Goal: Task Accomplishment & Management: Manage account settings

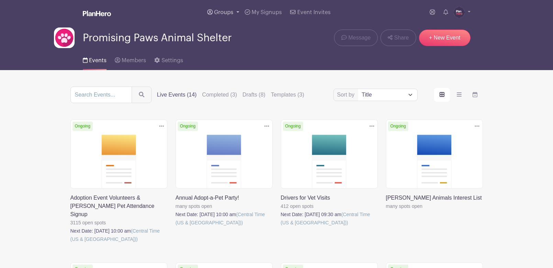
click at [222, 10] on span "Groups" at bounding box center [223, 13] width 19 height 6
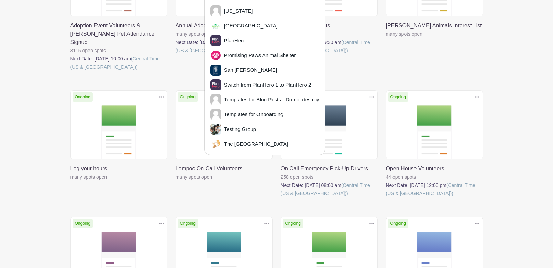
scroll to position [186, 0]
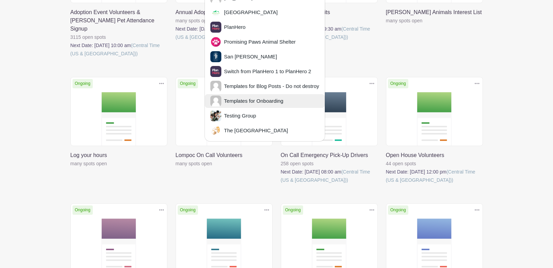
click at [241, 99] on span "Templates for Onboarding" at bounding box center [252, 101] width 62 height 8
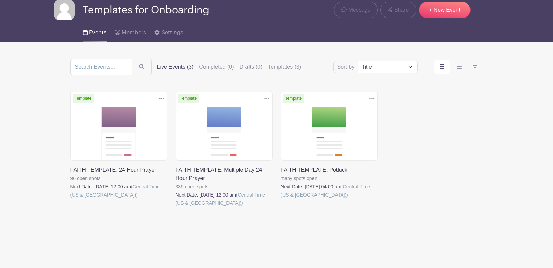
scroll to position [30, 0]
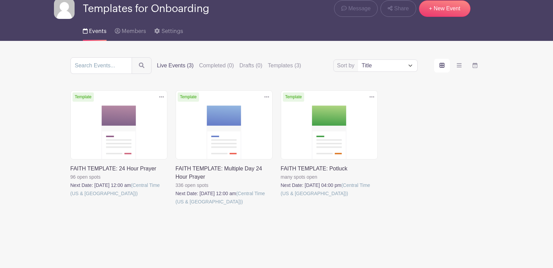
click at [70, 198] on link at bounding box center [70, 198] width 0 height 0
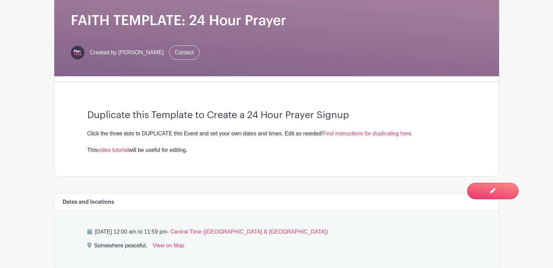
scroll to position [181, 0]
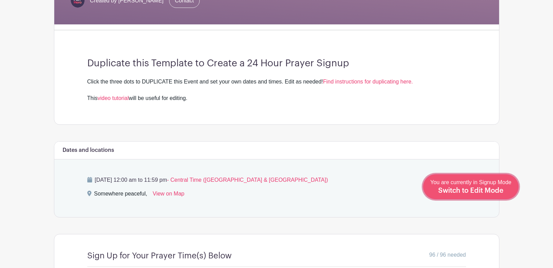
click at [492, 187] on span "Switch to Edit Mode" at bounding box center [470, 190] width 65 height 7
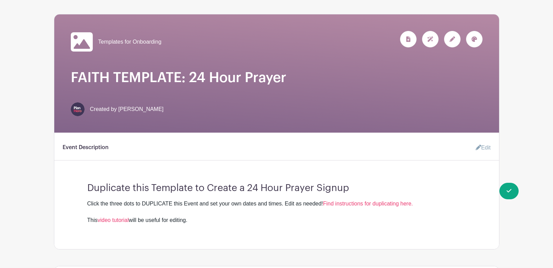
scroll to position [105, 0]
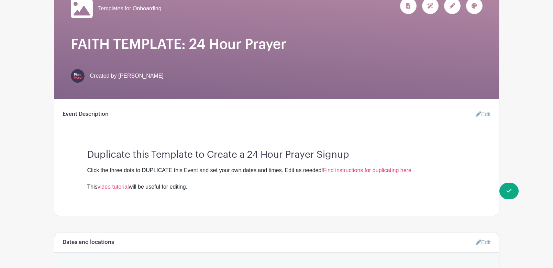
click at [487, 116] on link "Edit" at bounding box center [480, 115] width 21 height 14
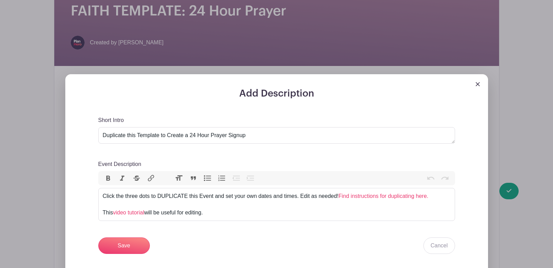
scroll to position [196, 0]
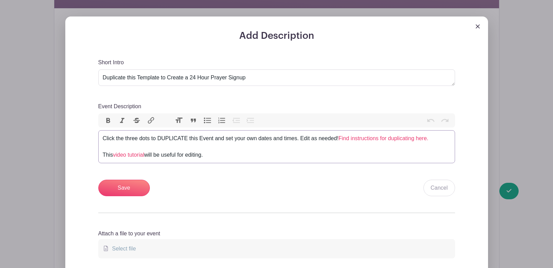
click at [206, 155] on div "Click the three dots to DUPLICATE this Event and set your own dates and times. …" at bounding box center [277, 146] width 348 height 25
type trix-editor "<div>Click the three dots to DUPLICATE this Event and set your own dates and ti…"
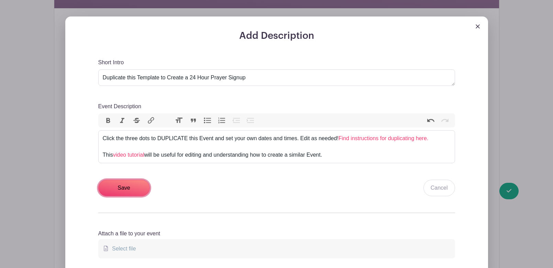
click at [120, 188] on input "Save" at bounding box center [124, 188] width 52 height 17
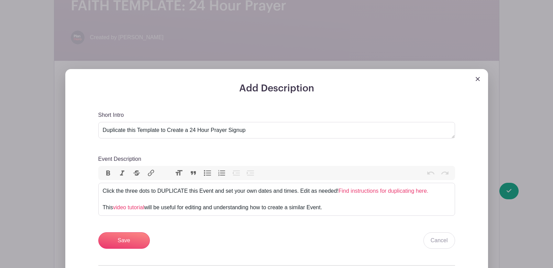
scroll to position [204, 0]
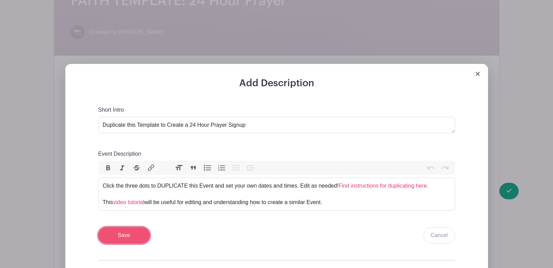
click at [124, 239] on input "Save" at bounding box center [124, 235] width 52 height 17
click at [479, 75] on img at bounding box center [478, 74] width 4 height 4
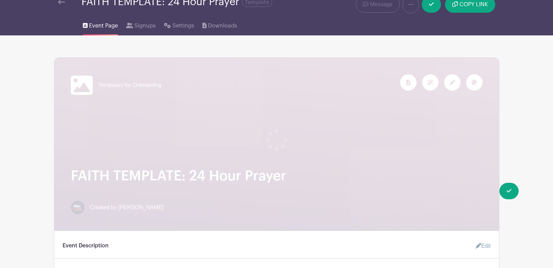
scroll to position [0, 0]
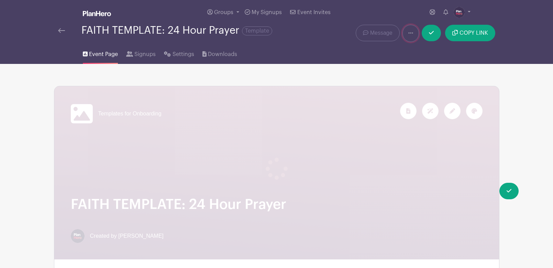
click at [412, 34] on icon at bounding box center [410, 33] width 5 height 6
click at [420, 51] on link "Duplicate" at bounding box center [430, 51] width 54 height 11
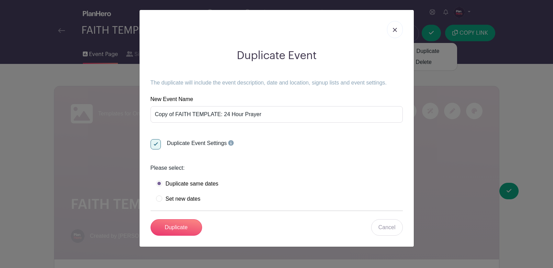
click at [393, 31] on img at bounding box center [395, 30] width 4 height 4
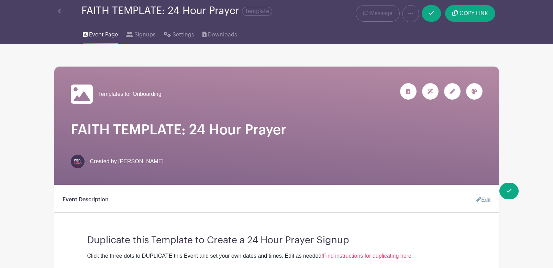
scroll to position [19, 0]
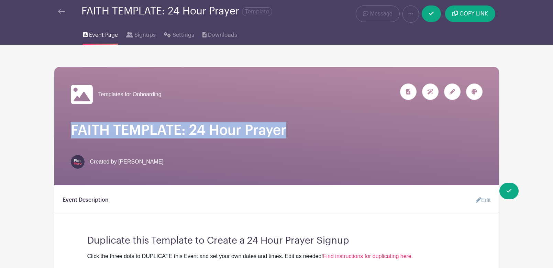
drag, startPoint x: 286, startPoint y: 129, endPoint x: 70, endPoint y: 128, distance: 215.6
click at [71, 128] on h1 "FAITH TEMPLATE: 24 Hour Prayer" at bounding box center [277, 130] width 412 height 17
copy h1 "FAITH TEMPLATE: 24 Hour Prayer"
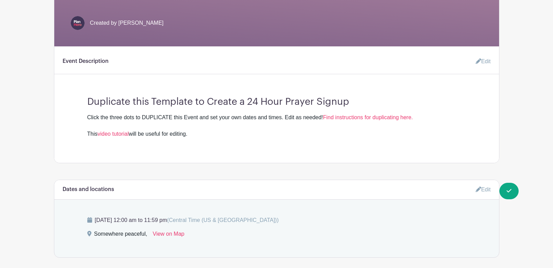
scroll to position [171, 0]
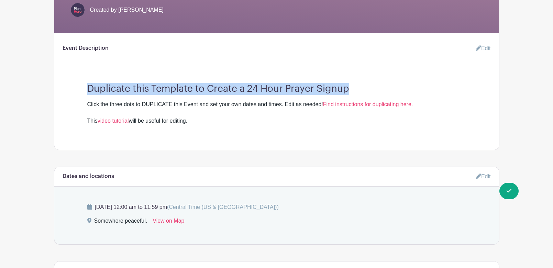
drag, startPoint x: 355, startPoint y: 88, endPoint x: 77, endPoint y: 89, distance: 278.1
click at [77, 89] on div "Duplicate this Template to Create a 24 Hour Prayer Signup Click the three dots …" at bounding box center [277, 101] width 412 height 47
copy h3 "Duplicate this Template to Create a 24 Hour Prayer Signup"
drag, startPoint x: 202, startPoint y: 124, endPoint x: 84, endPoint y: 102, distance: 120.5
click at [84, 102] on div "Duplicate this Template to Create a 24 Hour Prayer Signup Click the three dots …" at bounding box center [277, 101] width 412 height 47
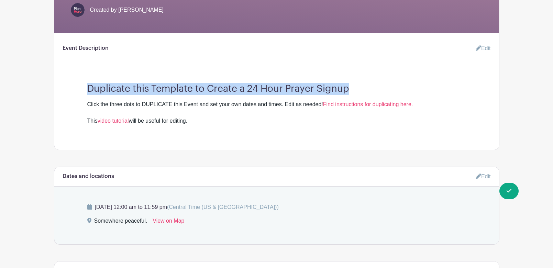
copy div "Click the three dots to DUPLICATE this Event and set your own dates and times. …"
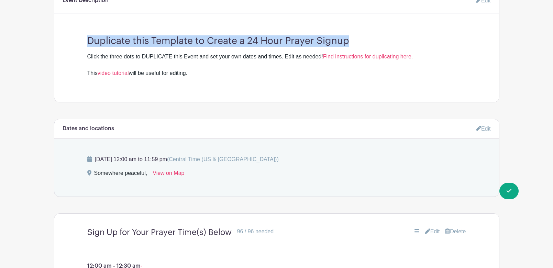
scroll to position [222, 0]
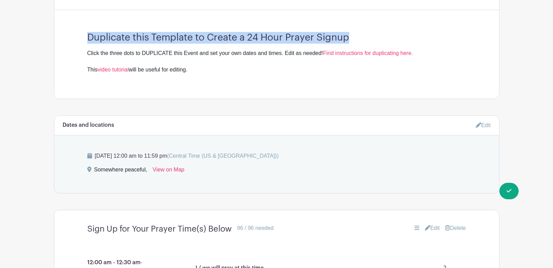
drag, startPoint x: 256, startPoint y: 229, endPoint x: 88, endPoint y: 229, distance: 168.5
click at [88, 229] on div "Sign Up for Your Prayer Time(s) Below 96 / 96 needed" at bounding box center [213, 229] width 253 height 10
click at [88, 229] on h4 "Sign Up for Your Prayer Time(s) Below" at bounding box center [159, 229] width 144 height 10
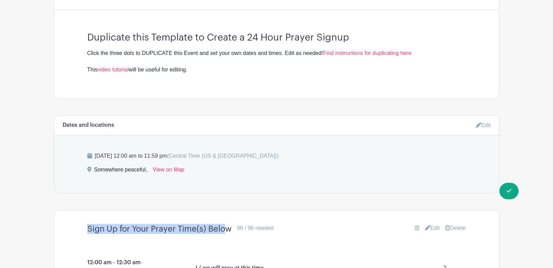
drag, startPoint x: 88, startPoint y: 229, endPoint x: 226, endPoint y: 226, distance: 137.2
click at [226, 226] on h4 "Sign Up for Your Prayer Time(s) Below" at bounding box center [159, 229] width 144 height 10
click at [228, 226] on h4 "Sign Up for Your Prayer Time(s) Below" at bounding box center [159, 229] width 144 height 10
drag, startPoint x: 232, startPoint y: 227, endPoint x: 83, endPoint y: 223, distance: 149.3
click at [83, 223] on div "Sign Up for Your Prayer Time(s) Below 96 / 96 needed Edit Delete" at bounding box center [277, 229] width 412 height 21
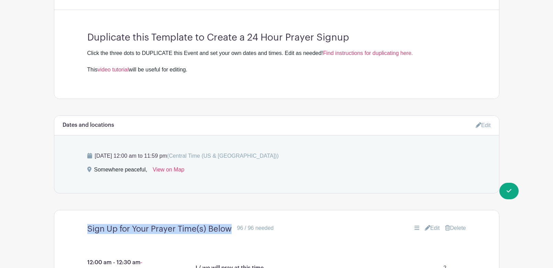
copy h4 "Sign Up for Your Prayer Time(s) Below"
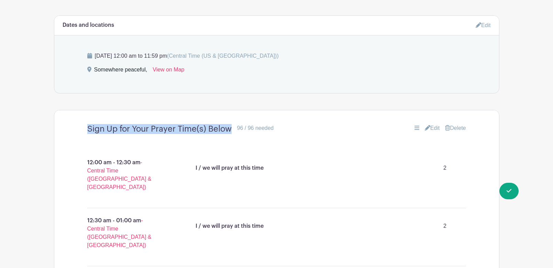
scroll to position [336, 0]
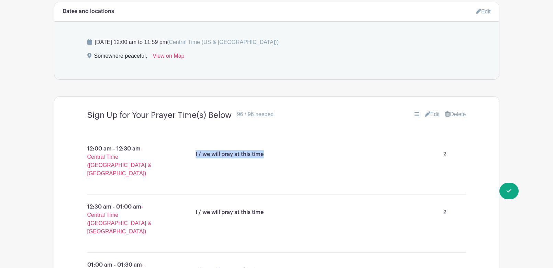
drag, startPoint x: 271, startPoint y: 154, endPoint x: 193, endPoint y: 154, distance: 78.4
click at [193, 154] on div "I / we will pray at this time 2" at bounding box center [328, 154] width 271 height 19
copy p "I / we will pray at this time"
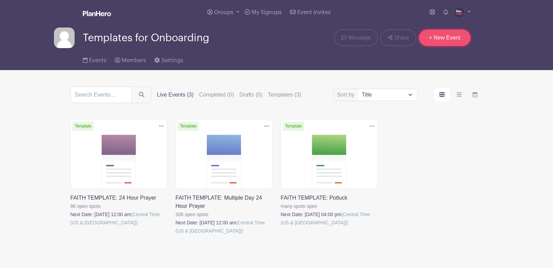
click at [442, 39] on link "+ New Event" at bounding box center [445, 38] width 52 height 17
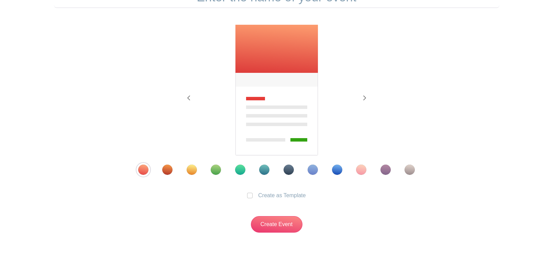
scroll to position [111, 0]
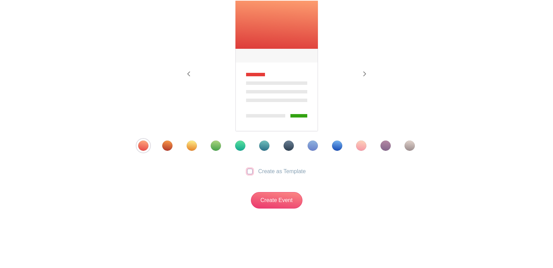
click at [249, 169] on input "Create as Template" at bounding box center [250, 172] width 6 height 6
checkbox input "true"
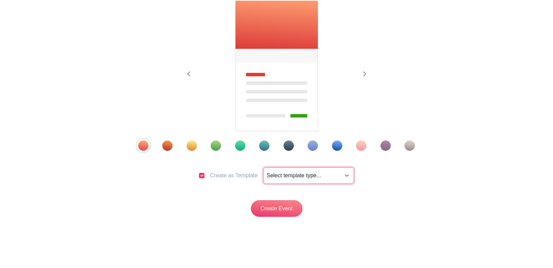
click at [304, 178] on select "Select template type... Nonprofit Professional Faith Education University Sport…" at bounding box center [308, 175] width 91 height 17
select select "faith"
click at [384, 144] on div "Template 11" at bounding box center [386, 146] width 10 height 10
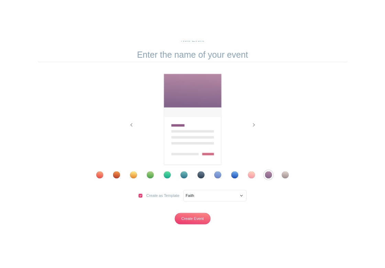
scroll to position [44, 0]
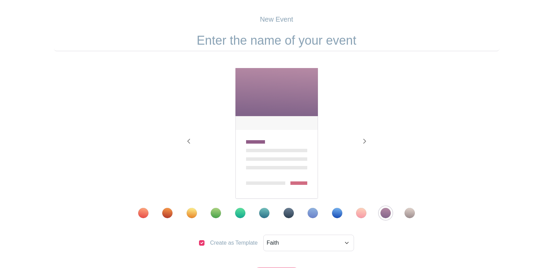
click at [316, 37] on input "text" at bounding box center [277, 40] width 446 height 21
paste input "FAITH TEMPLATE: 24 Hour Prayer"
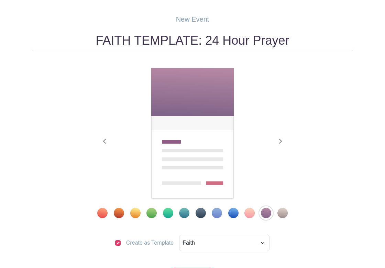
type input "FAITH TEMPLATE: 24 Hour Prayer"
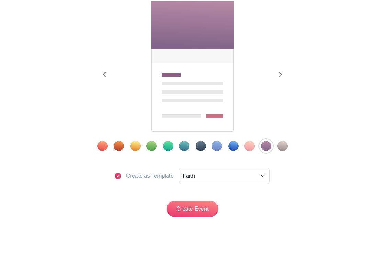
scroll to position [119, 0]
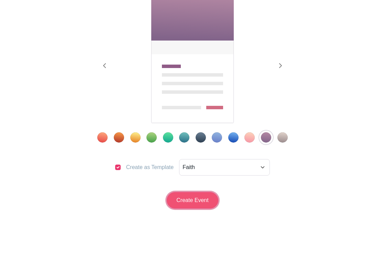
click at [181, 199] on input "Create Event" at bounding box center [193, 200] width 52 height 17
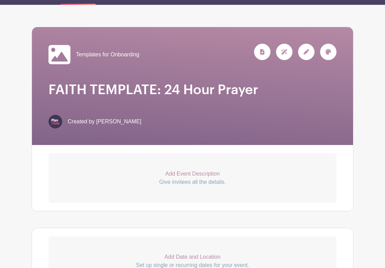
scroll to position [105, 0]
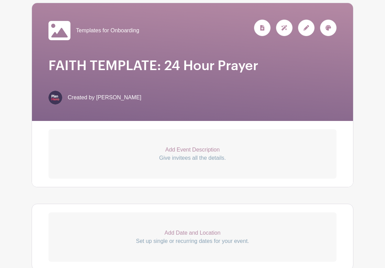
click at [194, 149] on p "Add Event Description" at bounding box center [192, 150] width 288 height 8
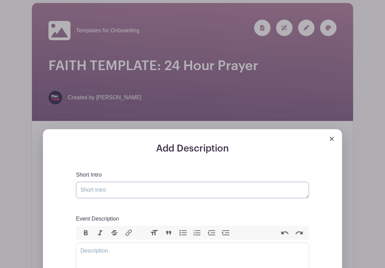
click at [173, 191] on textarea "Short Intro" at bounding box center [192, 190] width 233 height 17
paste textarea "Duplicate this Template to Create a 24 Hour Prayer Signup"
type textarea "Duplicate this Template to Create a 24 Hour Prayer Signup"
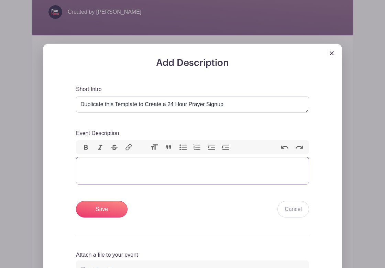
click at [167, 169] on trix-editor "Event Description" at bounding box center [192, 171] width 233 height 28
paste trix-editor "<div>Click the three dots to DUPLICATE this Event and set your own dates and ti…"
type trix-editor "<div>Click the three dots to DUPLICATE this Event and set your own dates and ti…"
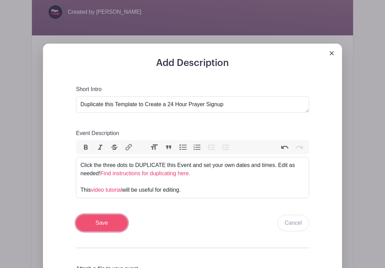
click at [97, 227] on input "Save" at bounding box center [102, 223] width 52 height 17
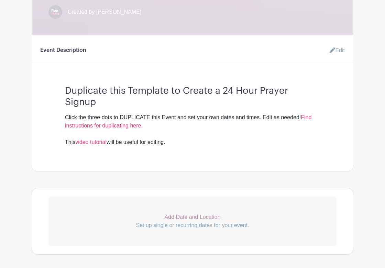
click at [201, 217] on p "Add Date and Location" at bounding box center [192, 217] width 288 height 8
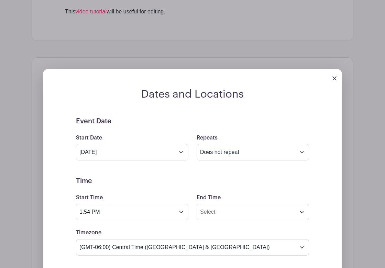
scroll to position [445, 0]
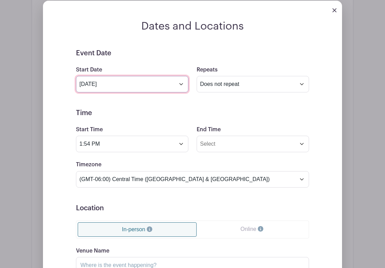
click at [182, 85] on input "Sep 12 2025" at bounding box center [132, 84] width 112 height 17
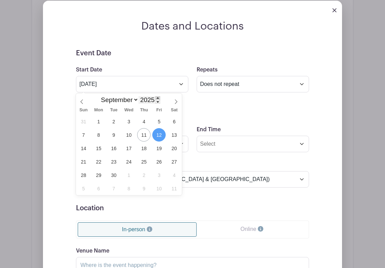
click at [157, 97] on span at bounding box center [157, 98] width 5 height 4
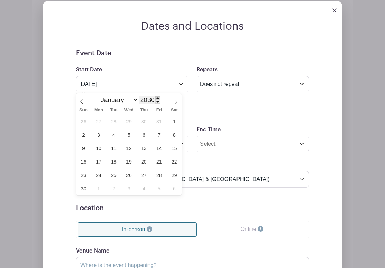
click at [157, 97] on span at bounding box center [157, 98] width 5 height 4
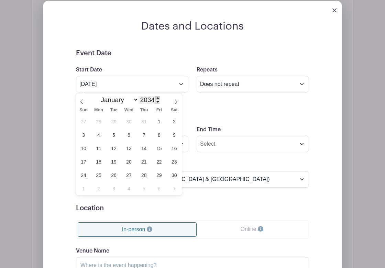
type input "2035"
click at [129, 147] on span "12" at bounding box center [128, 148] width 13 height 13
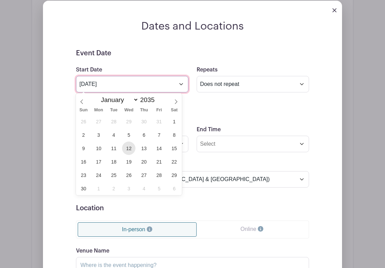
type input "Sep 12 2035"
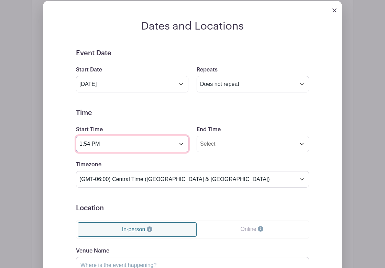
click at [129, 147] on input "1:54 PM" at bounding box center [132, 144] width 112 height 17
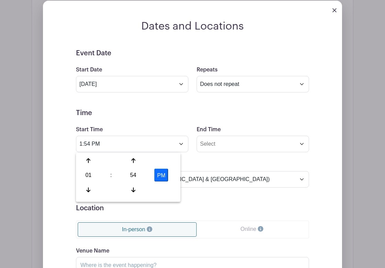
click at [87, 175] on div "01" at bounding box center [88, 175] width 22 height 13
drag, startPoint x: 89, startPoint y: 159, endPoint x: 118, endPoint y: 172, distance: 31.6
click at [89, 160] on div "12" at bounding box center [88, 160] width 23 height 13
drag, startPoint x: 133, startPoint y: 172, endPoint x: 90, endPoint y: 166, distance: 43.4
click at [132, 172] on div "54" at bounding box center [133, 175] width 22 height 13
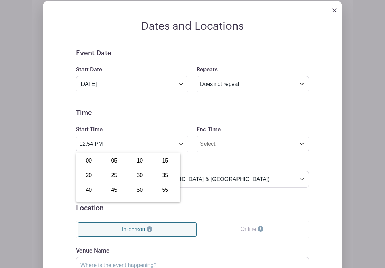
drag, startPoint x: 89, startPoint y: 163, endPoint x: 139, endPoint y: 175, distance: 50.9
click at [95, 165] on div "00" at bounding box center [88, 160] width 23 height 13
click at [160, 176] on button "PM" at bounding box center [161, 175] width 14 height 13
type input "12:00 AM"
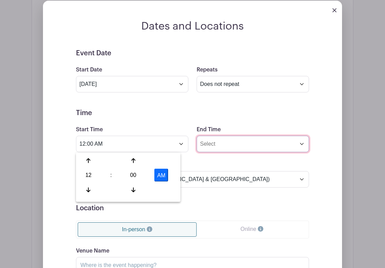
click at [219, 142] on input "End Time" at bounding box center [253, 144] width 112 height 17
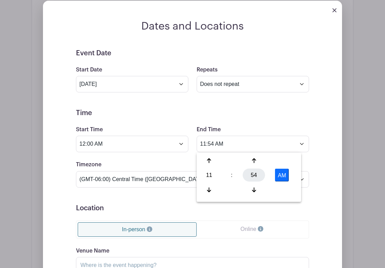
click at [248, 175] on div "54" at bounding box center [254, 175] width 22 height 13
drag, startPoint x: 285, startPoint y: 186, endPoint x: 264, endPoint y: 171, distance: 26.1
click at [284, 185] on div "55" at bounding box center [285, 189] width 23 height 13
click at [256, 161] on div at bounding box center [254, 160] width 22 height 13
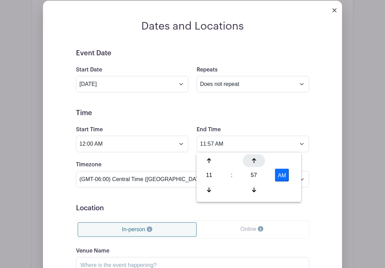
click at [256, 161] on div at bounding box center [254, 160] width 22 height 13
click at [282, 174] on button "AM" at bounding box center [282, 175] width 14 height 13
type input "11:59 PM"
click at [120, 194] on form "Event Date Start Date Sep 12 2035 Repeats Does not repeat Daily Weekly Monthly …" at bounding box center [192, 203] width 233 height 309
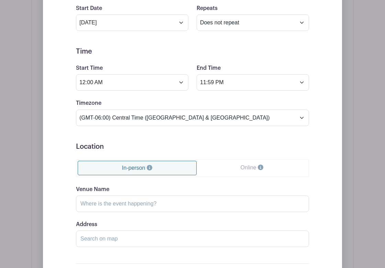
scroll to position [514, 0]
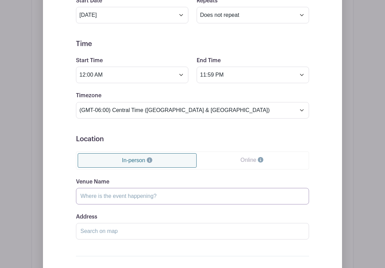
click at [117, 194] on input "Venue Name" at bounding box center [192, 196] width 233 height 17
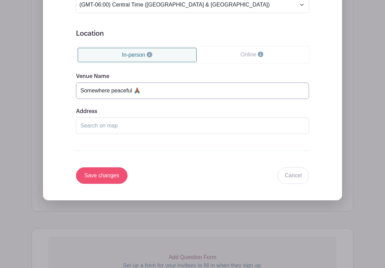
type input "Somewhere peaceful 🙏🏾"
click at [100, 174] on input "Save changes" at bounding box center [102, 175] width 52 height 17
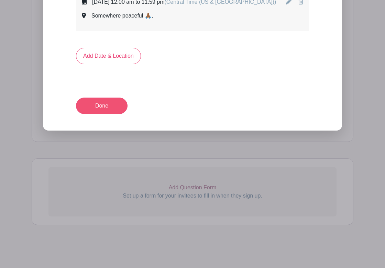
scroll to position [455, 0]
click at [98, 102] on link "Done" at bounding box center [102, 106] width 52 height 17
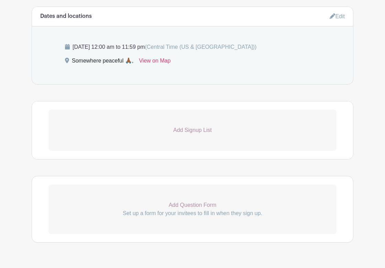
scroll to position [371, 0]
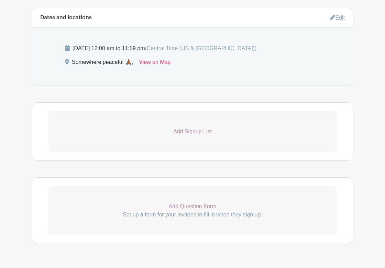
click at [194, 130] on p "Add Signup List" at bounding box center [192, 132] width 288 height 8
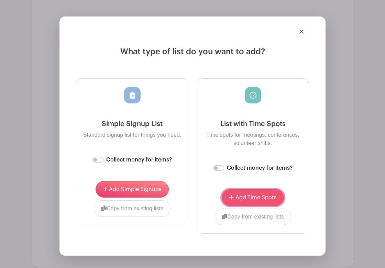
click at [242, 199] on span "Add Time Spots" at bounding box center [255, 198] width 41 height 6
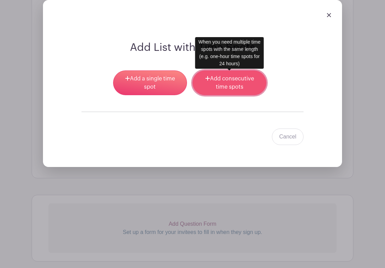
click at [230, 80] on link "Add consecutive time spots" at bounding box center [230, 82] width 74 height 25
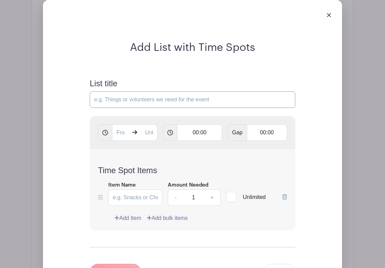
click at [166, 99] on input "List title" at bounding box center [193, 99] width 206 height 17
paste input "Sign Up for Your Prayer Time(s) Below"
type input "Sign Up for Your Prayer Time(s) Below"
click at [117, 133] on input "text" at bounding box center [120, 132] width 17 height 17
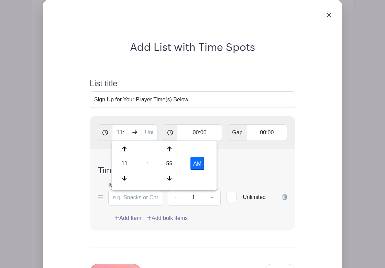
drag, startPoint x: 126, startPoint y: 146, endPoint x: 154, endPoint y: 157, distance: 30.8
click at [126, 146] on div at bounding box center [124, 149] width 22 height 13
drag, startPoint x: 169, startPoint y: 164, endPoint x: 125, endPoint y: 156, distance: 45.0
click at [165, 164] on div "55" at bounding box center [169, 163] width 22 height 13
drag, startPoint x: 124, startPoint y: 154, endPoint x: 141, endPoint y: 157, distance: 17.9
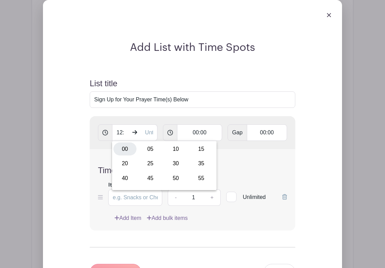
click at [124, 154] on div "00" at bounding box center [124, 149] width 23 height 13
drag, startPoint x: 199, startPoint y: 164, endPoint x: 166, endPoint y: 150, distance: 36.1
click at [199, 164] on button "PM" at bounding box center [197, 163] width 14 height 13
type input "12:00 AM"
click at [148, 134] on input "text" at bounding box center [149, 132] width 17 height 17
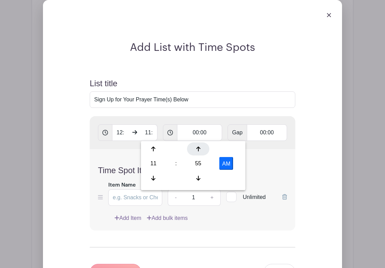
click at [200, 150] on icon at bounding box center [198, 149] width 4 height 6
click at [199, 150] on icon at bounding box center [198, 149] width 4 height 6
click at [224, 162] on button "AM" at bounding box center [226, 163] width 14 height 13
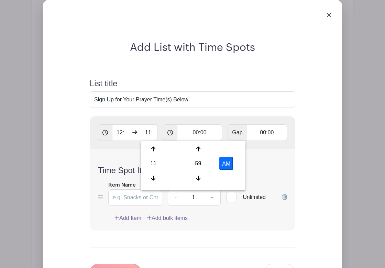
type input "11:59 PM"
click at [208, 131] on input "00:00" at bounding box center [199, 132] width 45 height 17
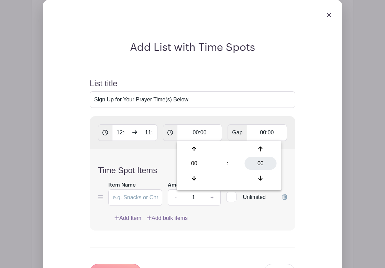
click at [257, 162] on div "00" at bounding box center [260, 163] width 32 height 13
click at [243, 163] on div "30" at bounding box center [240, 163] width 23 height 13
type input "00:30"
type input "Add 48 timespots"
click at [112, 157] on div "Time Spot Items Item Name Amount Needed - 1 + Unlimited Add Item Add bulk items" at bounding box center [193, 189] width 206 height 81
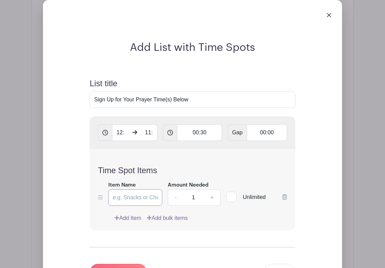
click at [130, 196] on input "Item Name" at bounding box center [135, 197] width 54 height 17
paste input "I / we will pray at this time"
type input "I / we will pray at this time"
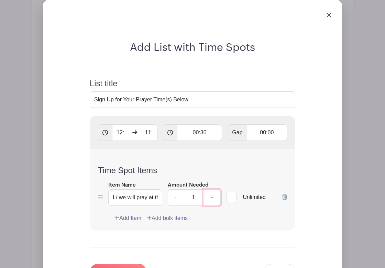
click at [213, 197] on link "+" at bounding box center [212, 197] width 17 height 17
type input "2"
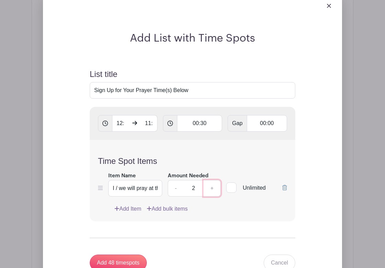
scroll to position [720, 0]
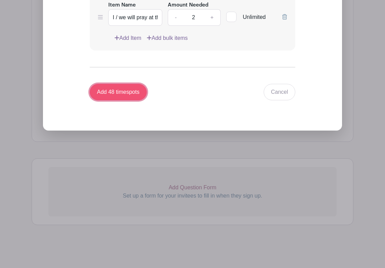
click at [123, 93] on input "Add 48 timespots" at bounding box center [118, 92] width 57 height 17
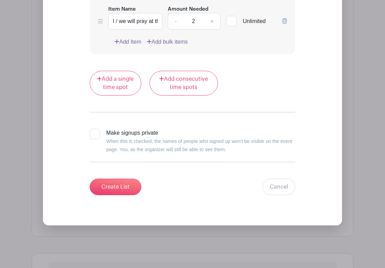
scroll to position [6927, 0]
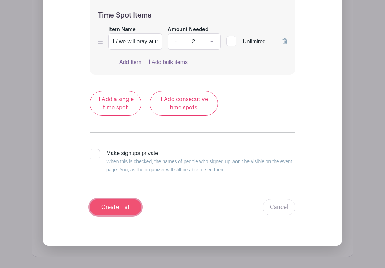
click at [111, 203] on input "Create List" at bounding box center [116, 207] width 52 height 17
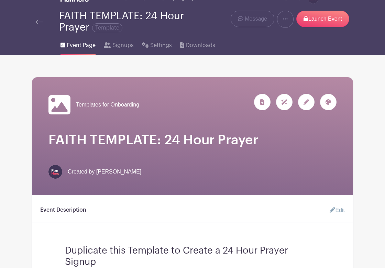
scroll to position [0, 0]
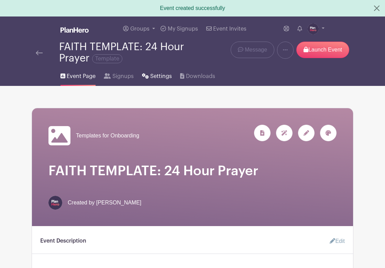
click at [149, 75] on link "Settings" at bounding box center [157, 75] width 30 height 22
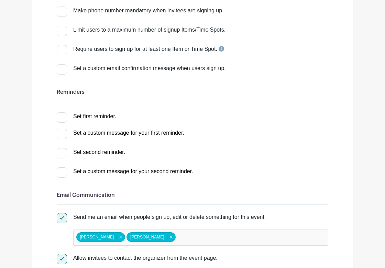
scroll to position [141, 0]
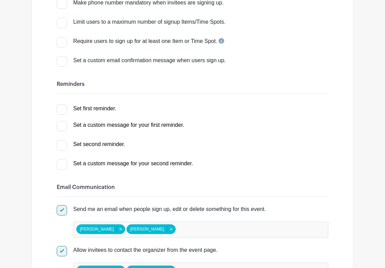
click at [63, 109] on div at bounding box center [62, 110] width 10 height 10
click at [61, 109] on input "Set first reminder." at bounding box center [59, 107] width 4 height 4
checkbox input "true"
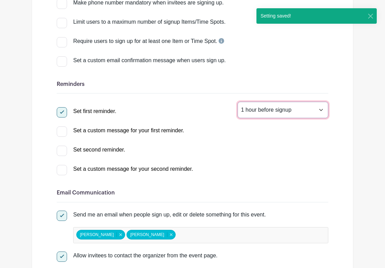
click at [277, 106] on select "1 hour before signup 2 hours before signup 3 hours before signup 4 hours before…" at bounding box center [283, 110] width 91 height 17
select select "24"
click at [61, 151] on div at bounding box center [62, 151] width 10 height 10
click at [61, 150] on input "Set second reminder." at bounding box center [59, 148] width 4 height 4
checkbox input "true"
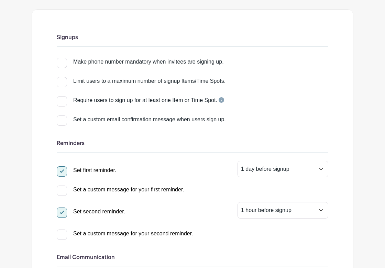
scroll to position [0, 0]
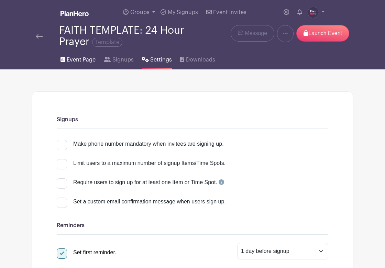
click at [70, 60] on span "Event Page" at bounding box center [81, 60] width 29 height 8
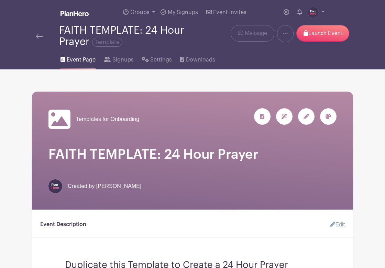
click at [38, 36] on img at bounding box center [39, 36] width 7 height 5
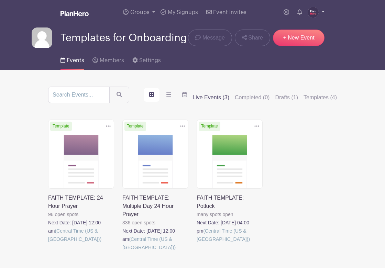
click at [311, 9] on img at bounding box center [313, 12] width 11 height 11
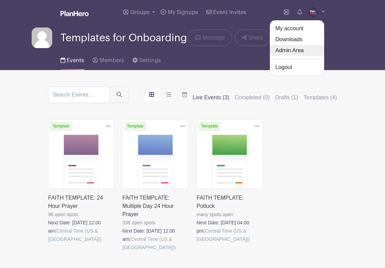
click at [296, 53] on link "Admin Area" at bounding box center [297, 50] width 54 height 11
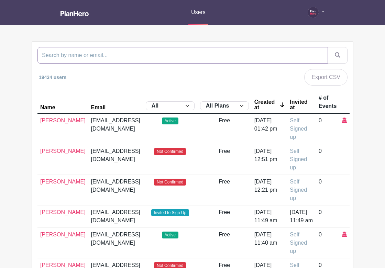
click at [160, 53] on input "search" at bounding box center [182, 55] width 291 height 17
type input "colorado"
click at [328, 47] on button "submit" at bounding box center [338, 55] width 20 height 17
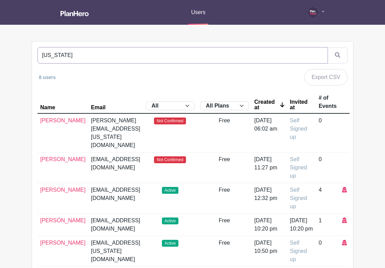
drag, startPoint x: 70, startPoint y: 57, endPoint x: 21, endPoint y: 56, distance: 48.8
click at [21, 56] on main "Users My account Admin Area Downloads Logout colorado 8 users Export CSV Name E…" at bounding box center [192, 214] width 385 height 429
type input "everett"
click at [328, 47] on button "submit" at bounding box center [338, 55] width 20 height 17
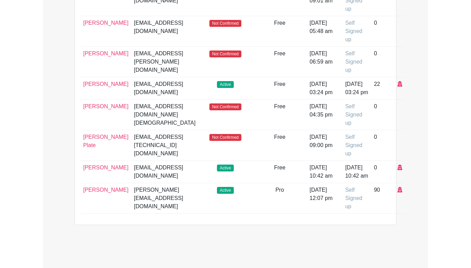
scroll to position [145, 0]
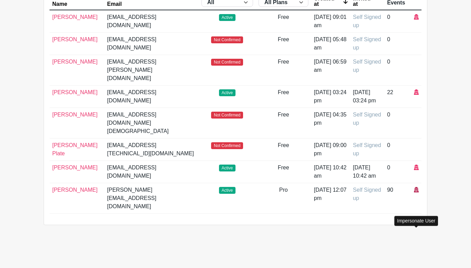
click at [417, 191] on icon at bounding box center [416, 190] width 5 height 6
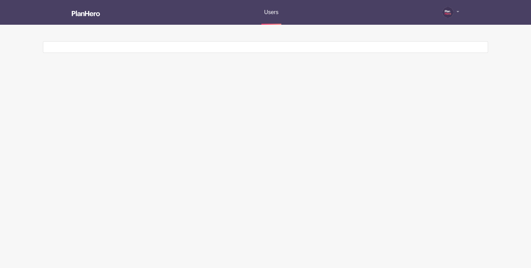
drag, startPoint x: 67, startPoint y: 57, endPoint x: 55, endPoint y: 57, distance: 11.7
click at [55, 57] on main "Users My account Admin Area Downloads Logout" at bounding box center [265, 48] width 531 height 96
click at [83, 47] on div at bounding box center [265, 47] width 445 height 11
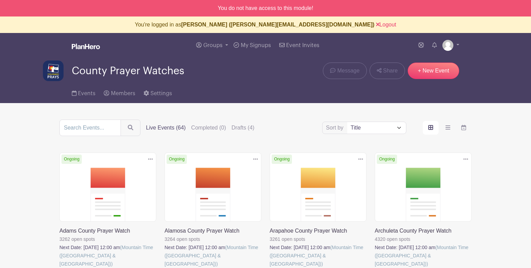
drag, startPoint x: 264, startPoint y: 98, endPoint x: 261, endPoint y: 96, distance: 3.7
click at [264, 98] on div "Events Members Settings" at bounding box center [266, 92] width 454 height 22
click at [376, 26] on link "Logout" at bounding box center [386, 25] width 20 height 6
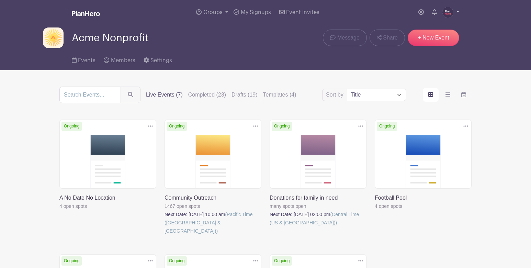
click at [444, 13] on img at bounding box center [448, 12] width 11 height 11
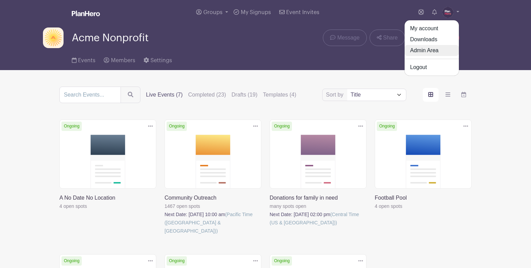
click at [434, 51] on link "Admin Area" at bounding box center [432, 50] width 54 height 11
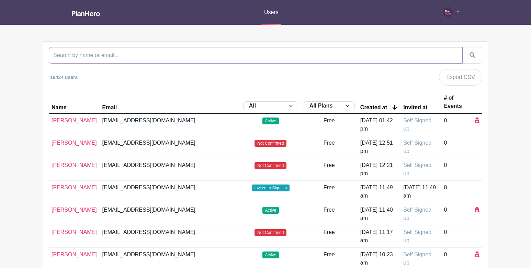
click at [129, 54] on input "search" at bounding box center [256, 55] width 414 height 17
type input "faith"
click at [463, 47] on button "submit" at bounding box center [473, 55] width 20 height 17
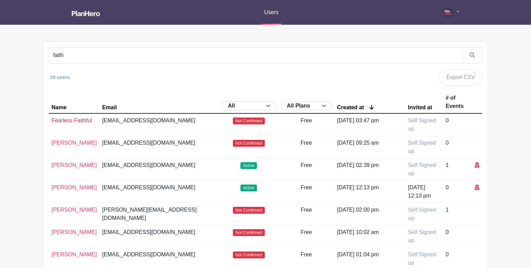
click at [66, 121] on link "Fearless Faithful" at bounding box center [72, 121] width 41 height 6
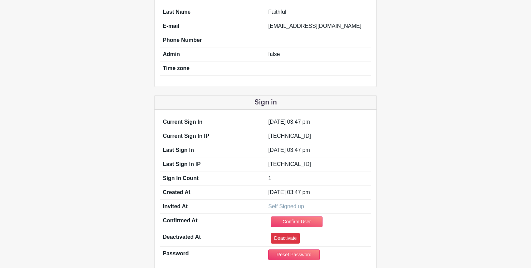
scroll to position [136, 0]
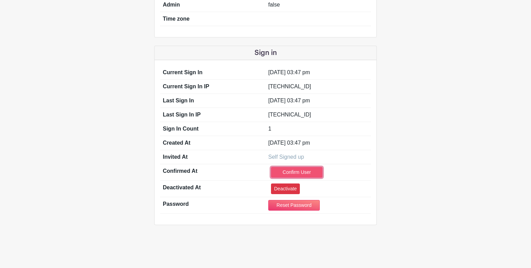
click at [291, 169] on link "Confirm User" at bounding box center [297, 172] width 52 height 11
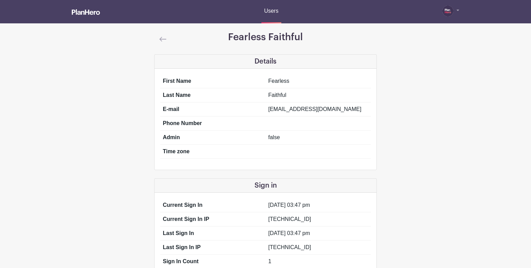
scroll to position [0, 0]
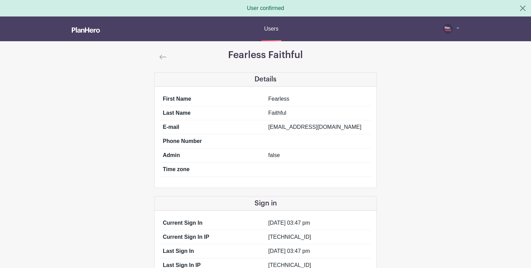
click at [163, 56] on img at bounding box center [163, 57] width 7 height 5
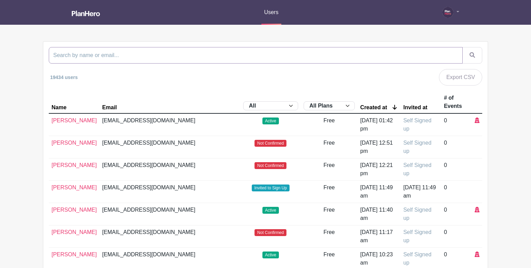
click at [161, 57] on input "search" at bounding box center [256, 55] width 414 height 17
type input "faith"
click at [463, 47] on button "submit" at bounding box center [473, 55] width 20 height 17
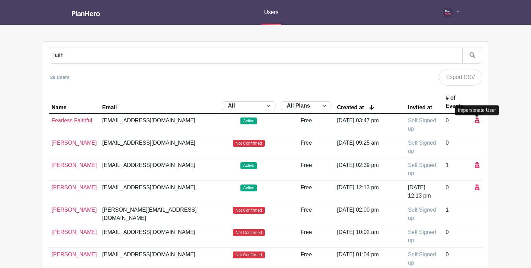
click at [479, 120] on icon at bounding box center [477, 121] width 5 height 6
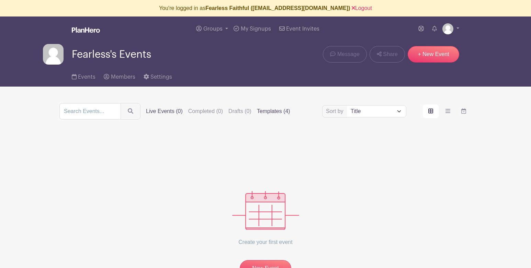
click at [266, 112] on label "Templates (4)" at bounding box center [273, 111] width 33 height 8
click at [0, 0] on input "Templates (4)" at bounding box center [0, 0] width 0 height 0
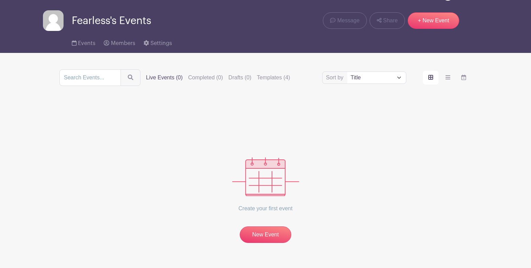
scroll to position [37, 0]
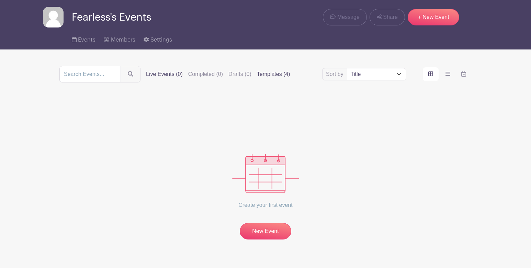
click at [264, 74] on label "Templates (4)" at bounding box center [273, 74] width 33 height 8
click at [0, 0] on input "Templates (4)" at bounding box center [0, 0] width 0 height 0
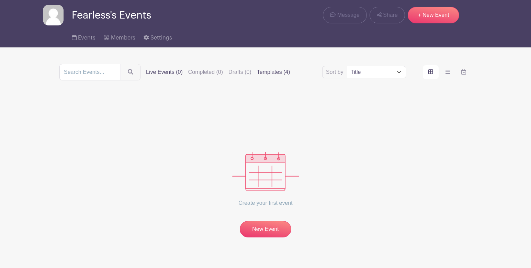
scroll to position [40, 0]
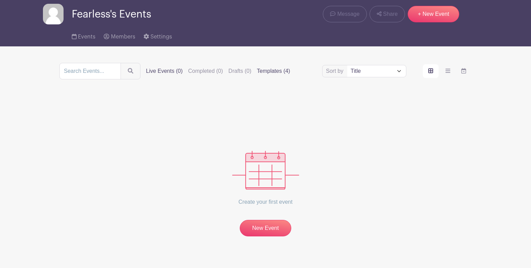
click at [260, 70] on label "Templates (4)" at bounding box center [273, 71] width 33 height 8
click at [0, 0] on input "Templates (4)" at bounding box center [0, 0] width 0 height 0
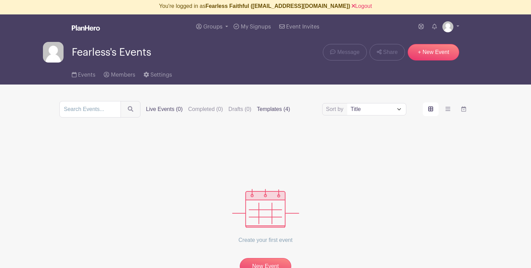
scroll to position [0, 0]
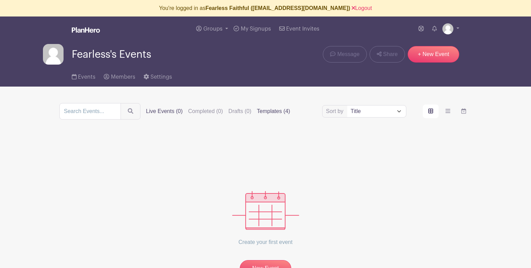
click at [264, 112] on label "Templates (4)" at bounding box center [273, 111] width 33 height 8
click at [0, 0] on input "Templates (4)" at bounding box center [0, 0] width 0 height 0
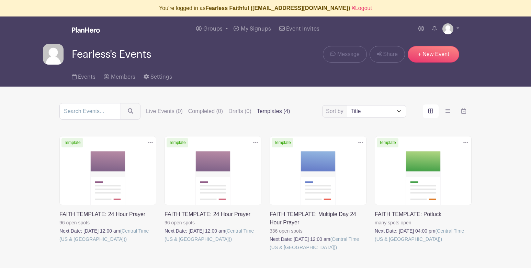
scroll to position [8, 0]
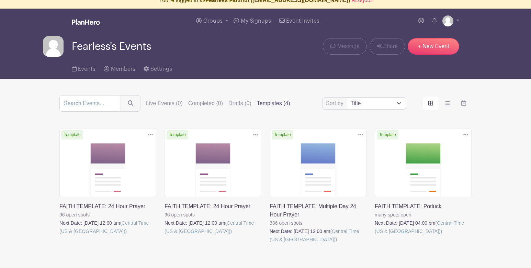
click at [165, 235] on link at bounding box center [165, 235] width 0 height 0
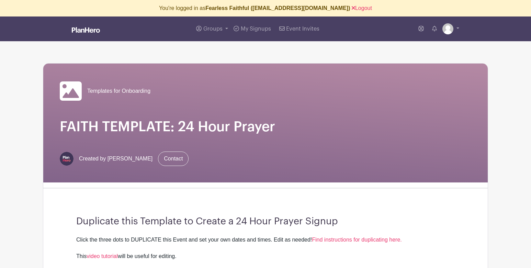
scroll to position [8, 0]
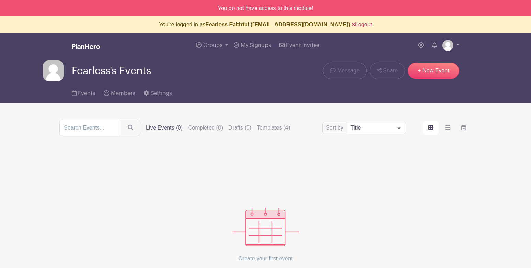
click at [358, 25] on link "Logout" at bounding box center [362, 25] width 20 height 6
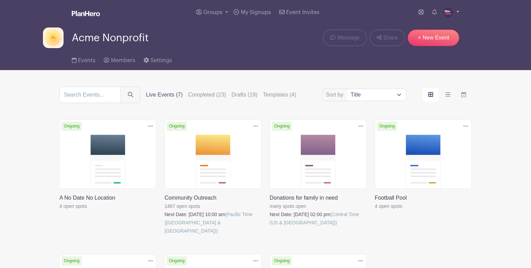
click at [448, 15] on img at bounding box center [448, 12] width 11 height 11
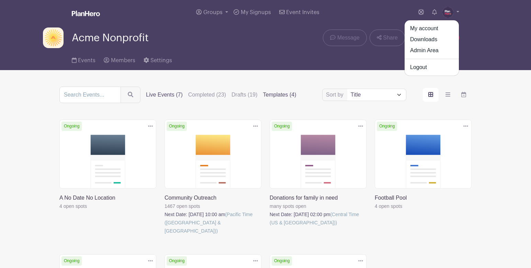
click at [268, 96] on label "Templates (4)" at bounding box center [279, 95] width 33 height 8
click at [0, 0] on input "Templates (4)" at bounding box center [0, 0] width 0 height 0
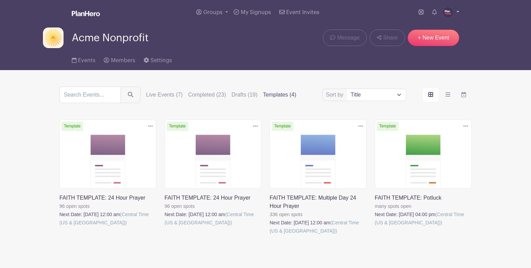
click at [450, 13] on img at bounding box center [448, 12] width 11 height 11
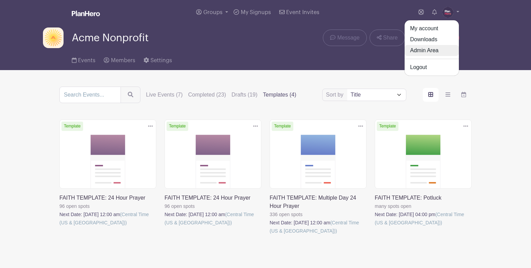
click at [424, 52] on link "Admin Area" at bounding box center [432, 50] width 54 height 11
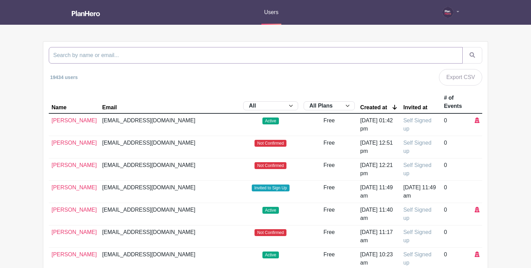
click at [295, 55] on input "search" at bounding box center [256, 55] width 414 height 17
type input "blue sky"
click at [463, 47] on button "submit" at bounding box center [473, 55] width 20 height 17
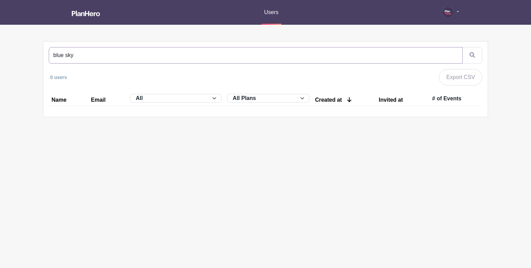
click at [66, 55] on input "blue sky" at bounding box center [256, 55] width 414 height 17
type input "bluesky"
click at [463, 47] on button "submit" at bounding box center [473, 55] width 20 height 17
drag, startPoint x: 80, startPoint y: 56, endPoint x: 51, endPoint y: 54, distance: 29.0
click at [51, 55] on input "bluesky" at bounding box center [256, 55] width 414 height 17
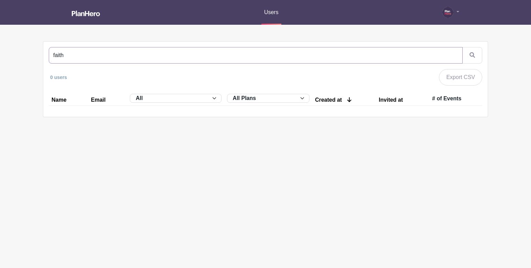
type input "faith"
click at [463, 47] on button "submit" at bounding box center [473, 55] width 20 height 17
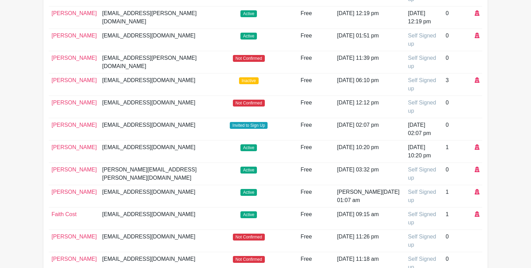
scroll to position [365, 0]
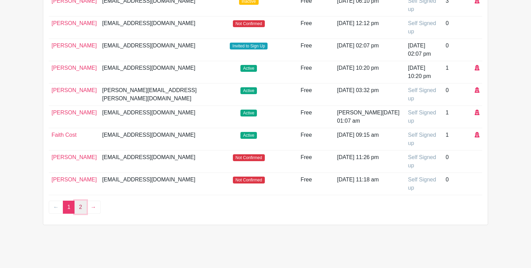
click at [79, 206] on link "2" at bounding box center [81, 207] width 12 height 13
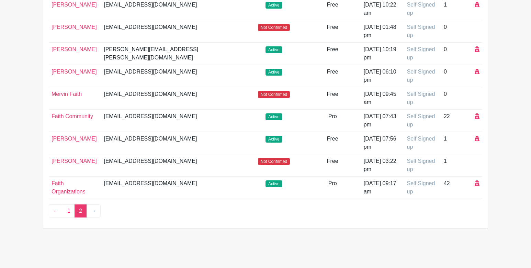
scroll to position [117, 0]
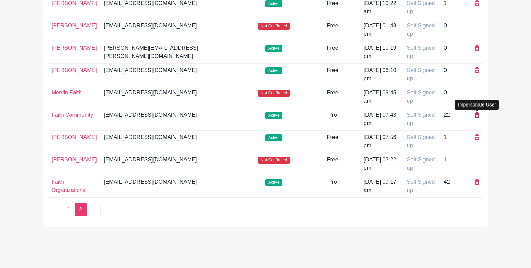
click at [476, 115] on icon at bounding box center [477, 115] width 5 height 6
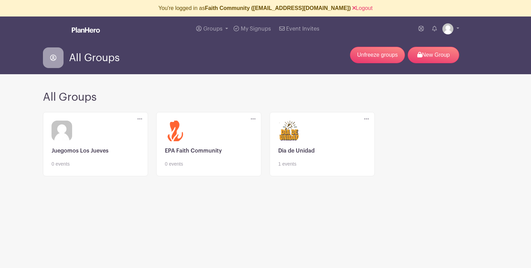
click at [203, 168] on link at bounding box center [209, 168] width 88 height 0
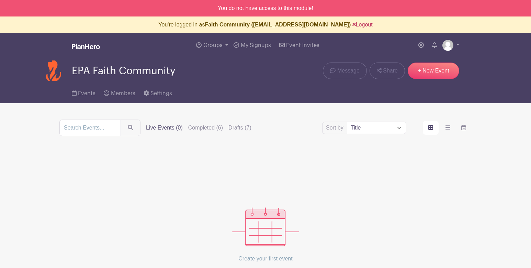
click at [353, 24] on link "Logout" at bounding box center [363, 25] width 20 height 6
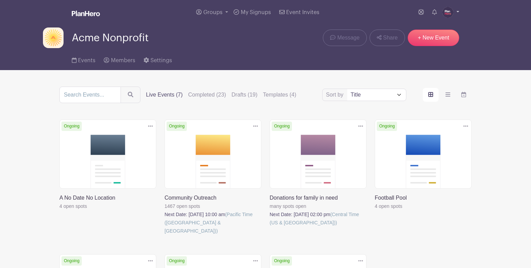
drag, startPoint x: 450, startPoint y: 14, endPoint x: 448, endPoint y: 23, distance: 8.8
click at [450, 14] on img at bounding box center [448, 12] width 11 height 11
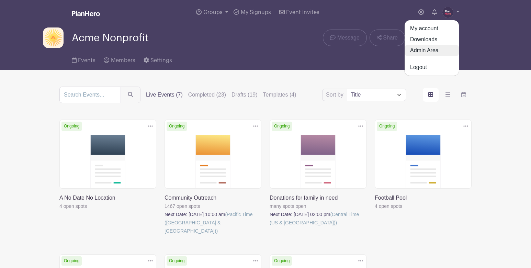
click at [434, 49] on link "Admin Area" at bounding box center [432, 50] width 54 height 11
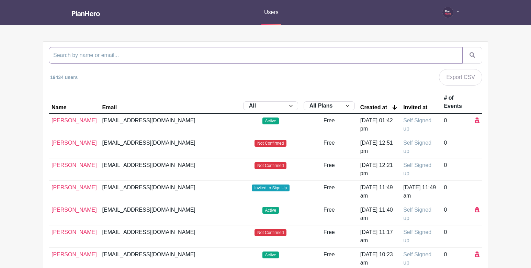
click at [283, 55] on input "search" at bounding box center [256, 55] width 414 height 17
type input "faith"
click at [463, 47] on button "submit" at bounding box center [473, 55] width 20 height 17
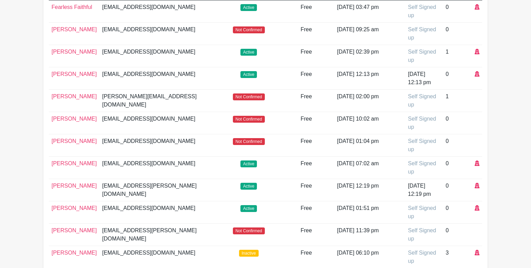
scroll to position [365, 0]
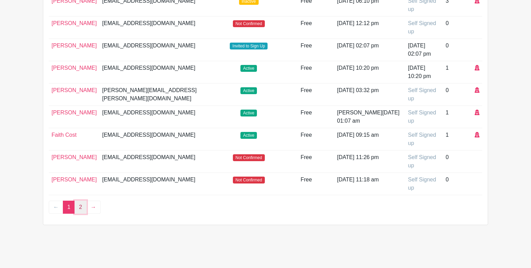
click at [80, 210] on link "2" at bounding box center [81, 207] width 12 height 13
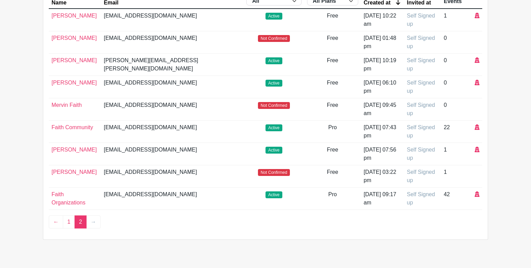
scroll to position [120, 0]
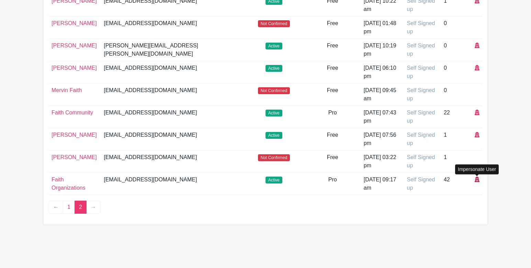
click at [479, 180] on icon at bounding box center [477, 180] width 5 height 6
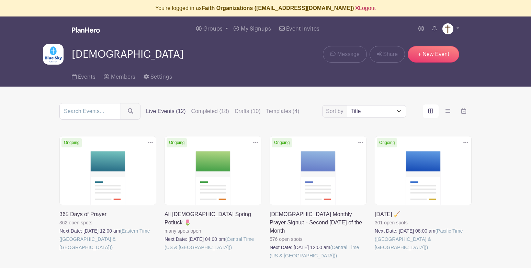
click at [360, 8] on link "Logout" at bounding box center [366, 8] width 20 height 6
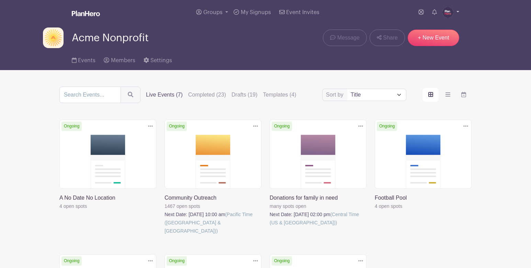
click at [448, 12] on img at bounding box center [448, 12] width 11 height 11
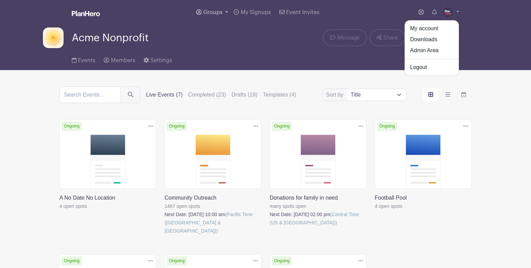
click at [208, 12] on span "Groups" at bounding box center [213, 13] width 19 height 6
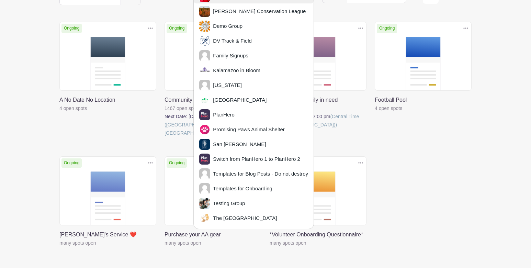
scroll to position [131, 0]
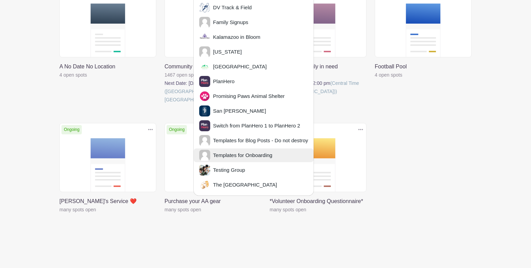
click at [236, 152] on span "Templates for Onboarding" at bounding box center [241, 156] width 62 height 8
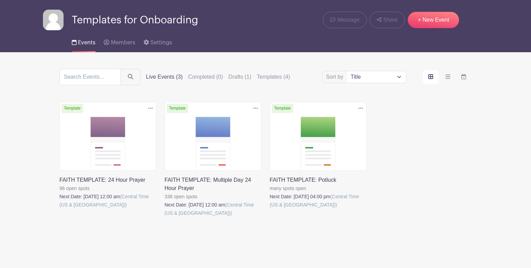
scroll to position [30, 0]
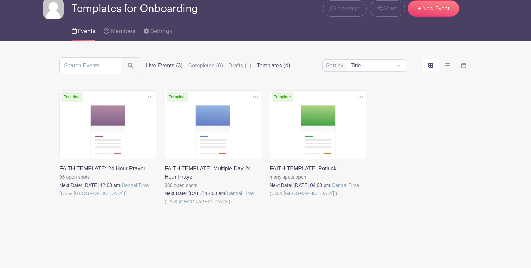
click at [265, 64] on label "Templates (4)" at bounding box center [273, 66] width 33 height 8
click at [0, 0] on input "Templates (4)" at bounding box center [0, 0] width 0 height 0
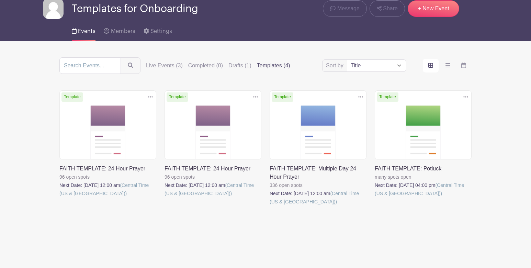
click at [149, 95] on icon at bounding box center [150, 97] width 5 height 6
click at [116, 123] on link "Delete" at bounding box center [128, 123] width 54 height 11
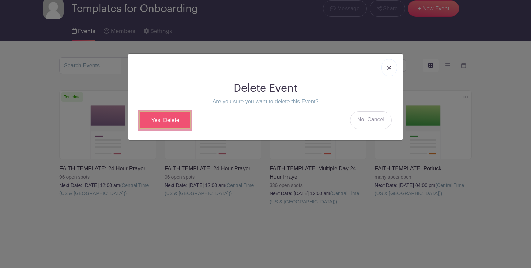
click at [168, 121] on link "Yes, Delete" at bounding box center [166, 120] width 52 height 18
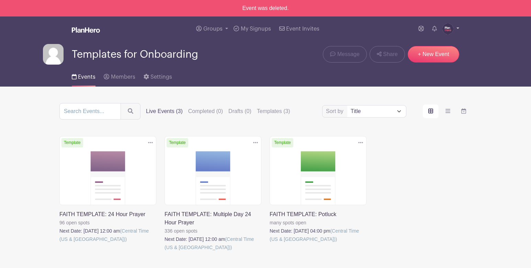
drag, startPoint x: 446, startPoint y: 27, endPoint x: 446, endPoint y: 31, distance: 3.8
click at [446, 27] on img at bounding box center [448, 28] width 11 height 11
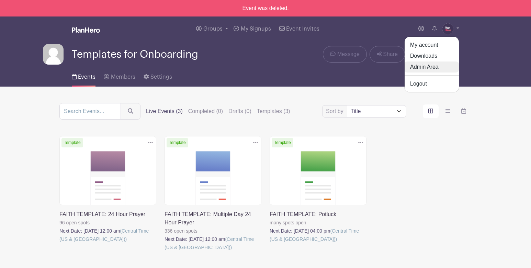
click at [413, 66] on link "Admin Area" at bounding box center [432, 67] width 54 height 11
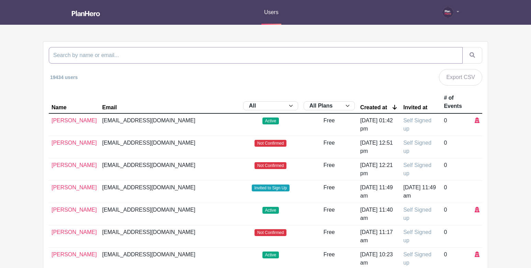
click at [249, 51] on input "search" at bounding box center [256, 55] width 414 height 17
type input "[GEOGRAPHIC_DATA]"
click at [463, 47] on button "submit" at bounding box center [473, 55] width 20 height 17
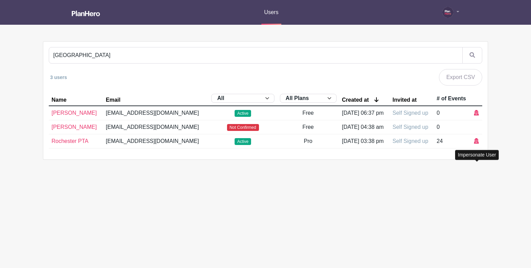
drag, startPoint x: 476, startPoint y: 164, endPoint x: 432, endPoint y: 151, distance: 46.1
click at [476, 144] on icon at bounding box center [476, 141] width 5 height 6
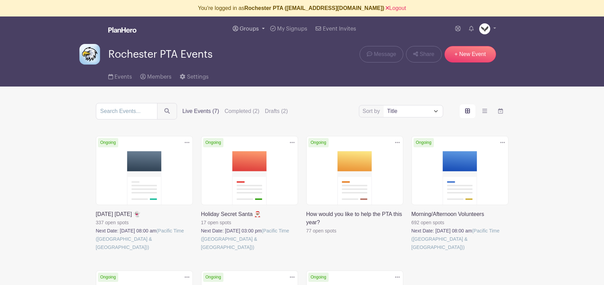
click at [248, 29] on span "Groups" at bounding box center [249, 29] width 19 height 6
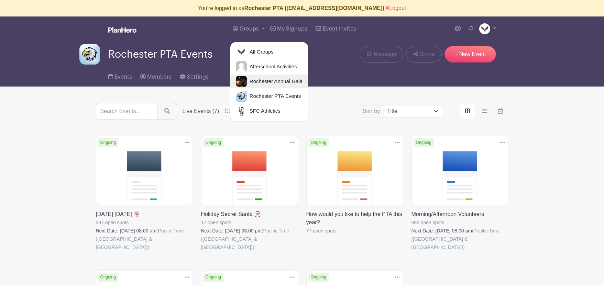
click at [256, 82] on span "Rochester Annual Gala" at bounding box center [275, 82] width 56 height 8
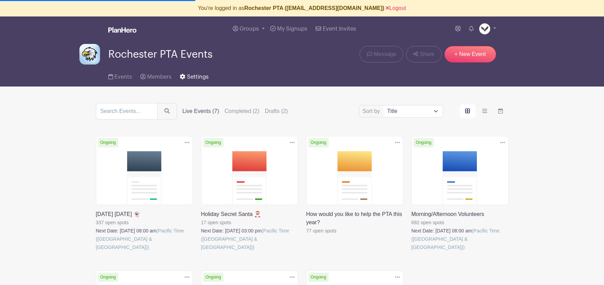
click at [196, 78] on span "Settings" at bounding box center [198, 77] width 22 height 6
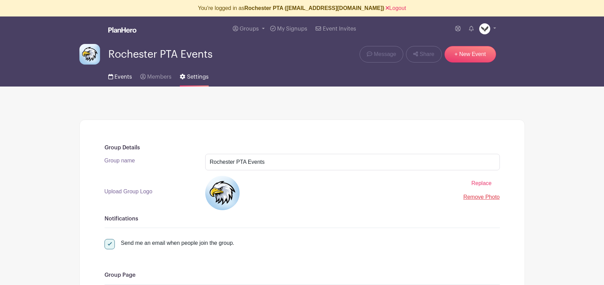
click at [121, 79] on span "Events" at bounding box center [123, 77] width 18 height 6
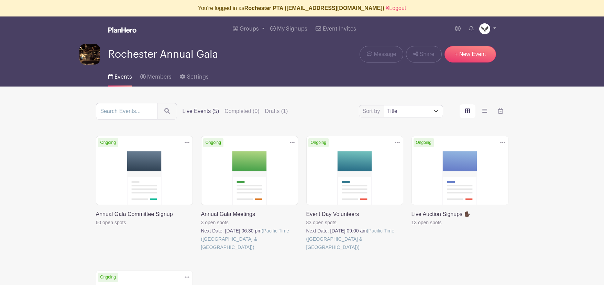
click at [482, 30] on img at bounding box center [484, 28] width 11 height 11
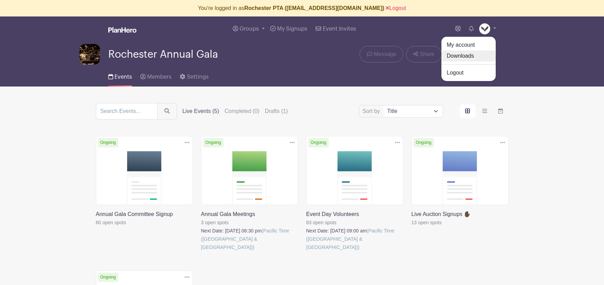
click at [460, 55] on link "Downloads" at bounding box center [468, 56] width 54 height 11
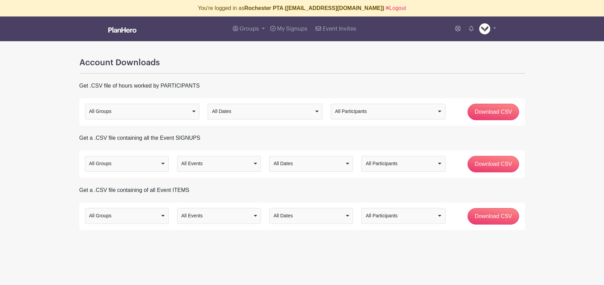
click at [188, 110] on div "All Groups" at bounding box center [140, 111] width 102 height 7
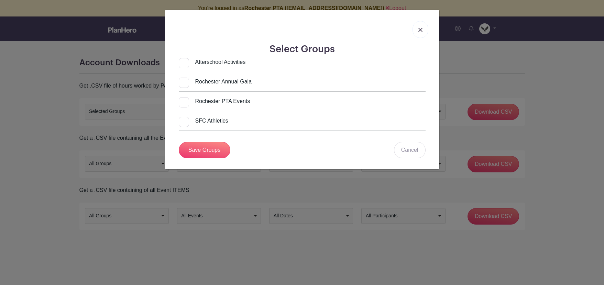
click at [420, 32] on link at bounding box center [421, 29] width 16 height 17
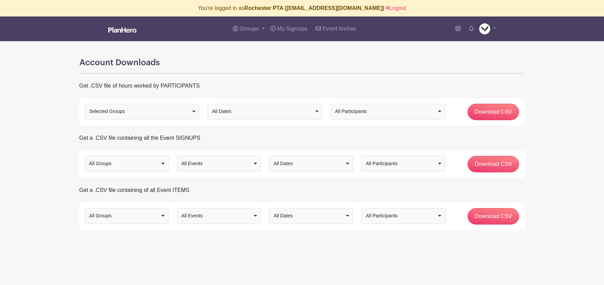
click at [154, 107] on div "Selected Groups" at bounding box center [142, 112] width 109 height 10
click at [241, 114] on div "All Dates" at bounding box center [263, 111] width 102 height 7
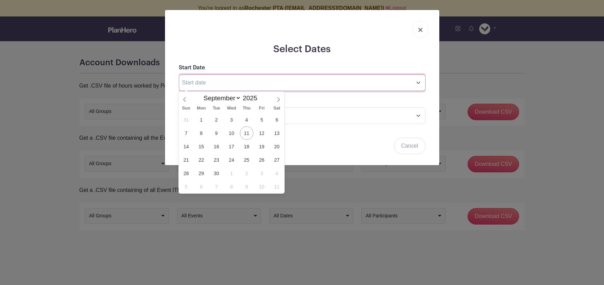
click at [220, 84] on input "text" at bounding box center [302, 83] width 247 height 17
click at [185, 100] on icon at bounding box center [184, 99] width 5 height 5
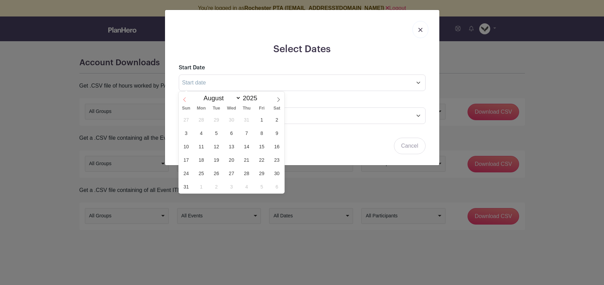
click at [185, 100] on icon at bounding box center [184, 99] width 5 height 5
select select "6"
click at [217, 118] on span "1" at bounding box center [216, 119] width 13 height 13
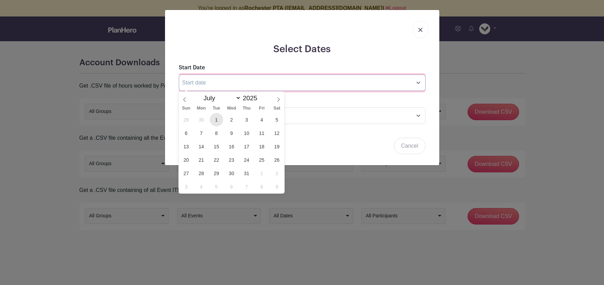
type input "[DATE]"
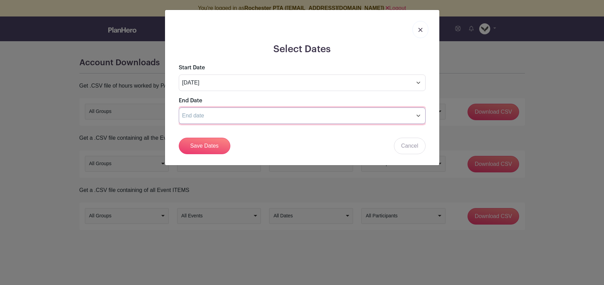
click at [251, 117] on input "text" at bounding box center [302, 116] width 247 height 17
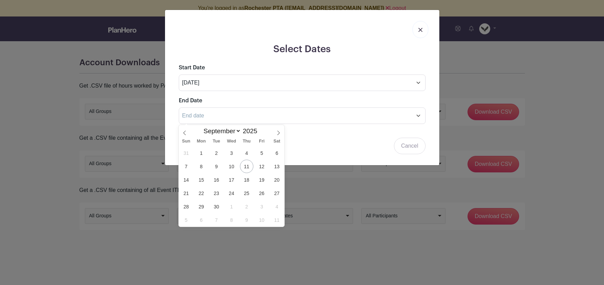
click at [216, 202] on span "30" at bounding box center [216, 206] width 13 height 13
type input "[DATE]"
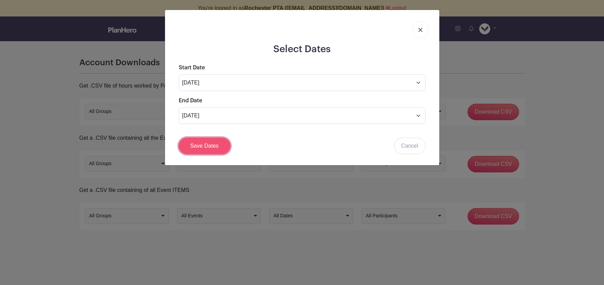
click at [201, 149] on link "Save Dates" at bounding box center [205, 146] width 52 height 17
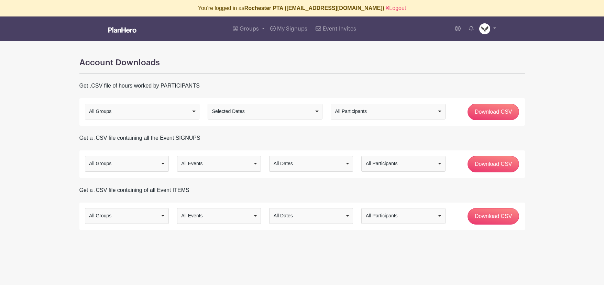
click at [354, 118] on div "All Participants All Participants" at bounding box center [388, 112] width 115 height 16
click at [360, 112] on div "Selected Participants" at bounding box center [386, 111] width 102 height 7
click at [355, 140] on div "Account Downloads Get .CSV file of hours worked by PARTICIPANTS All Groups Sele…" at bounding box center [302, 135] width 454 height 189
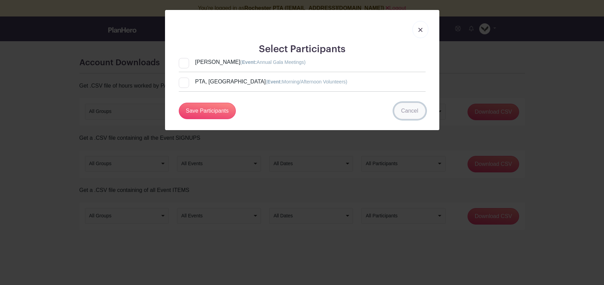
click at [408, 112] on link "Cancel" at bounding box center [410, 111] width 32 height 17
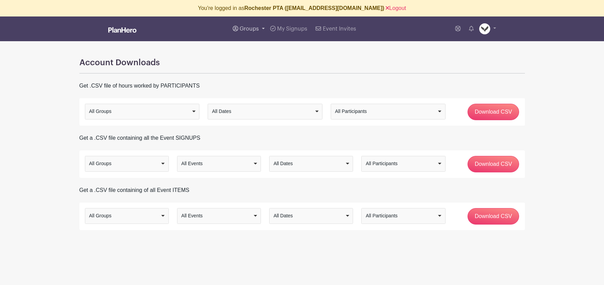
click at [245, 29] on span "Groups" at bounding box center [249, 29] width 19 height 6
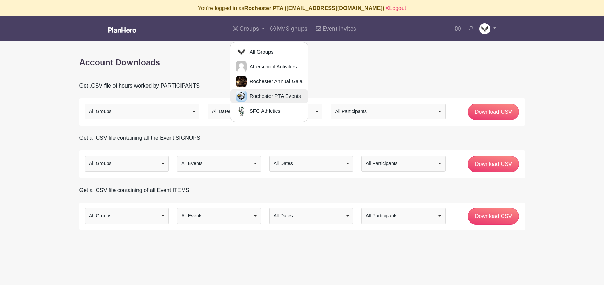
click at [265, 96] on span "Rochester PTA Events" at bounding box center [274, 96] width 54 height 8
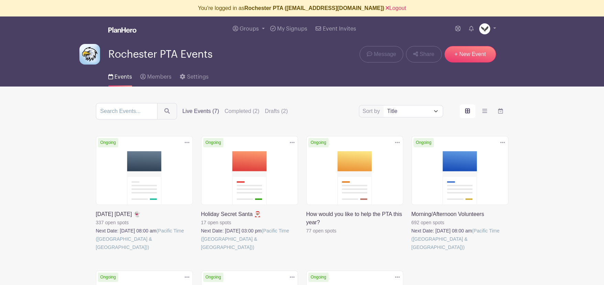
click at [96, 252] on link at bounding box center [96, 252] width 0 height 0
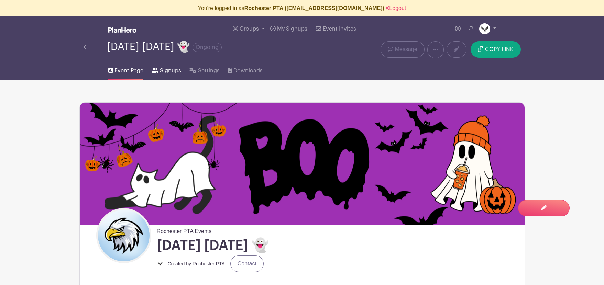
click at [162, 71] on span "Signups" at bounding box center [170, 71] width 21 height 8
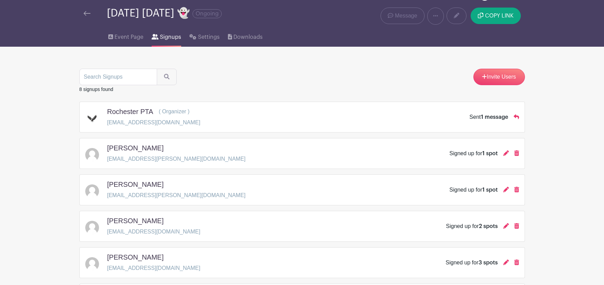
scroll to position [35, 0]
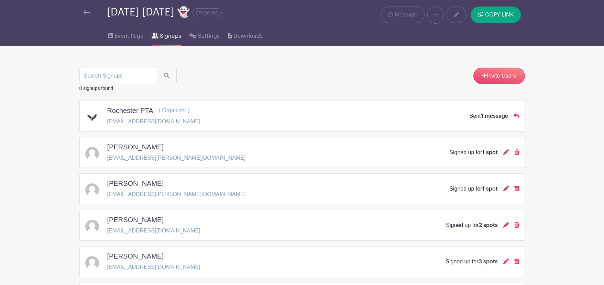
click at [505, 190] on icon at bounding box center [506, 189] width 6 height 6
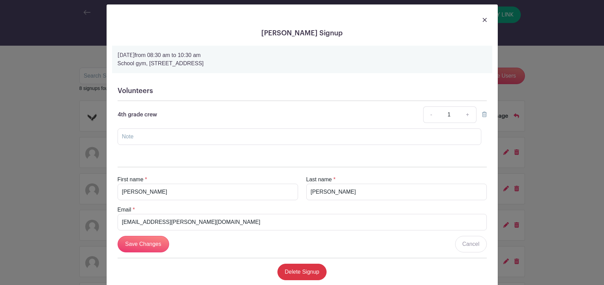
scroll to position [8, 0]
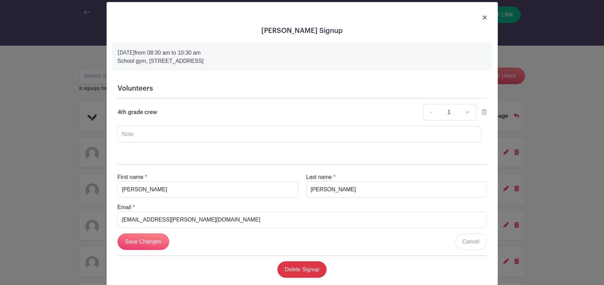
click at [485, 17] on img at bounding box center [485, 17] width 4 height 4
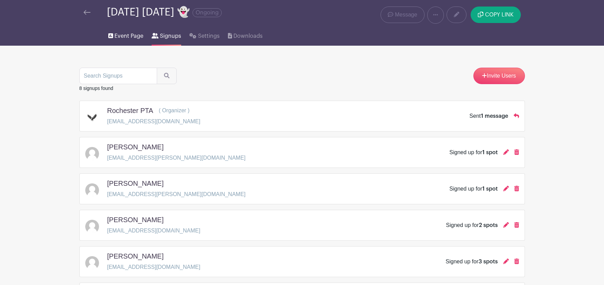
click at [125, 36] on span "Event Page" at bounding box center [128, 36] width 29 height 8
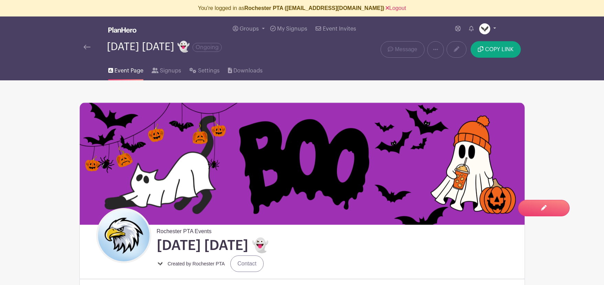
click at [489, 27] on img at bounding box center [484, 28] width 11 height 11
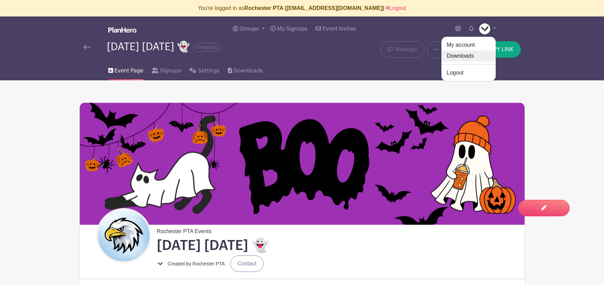
click at [464, 56] on link "Downloads" at bounding box center [468, 56] width 54 height 11
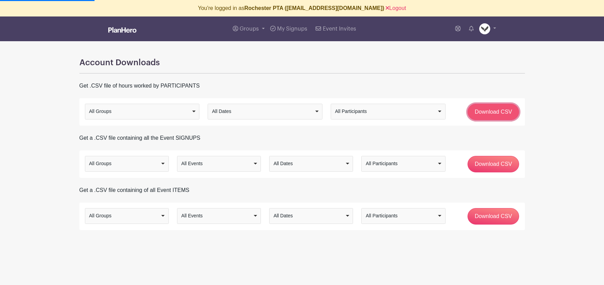
click at [490, 114] on input "Download CSV" at bounding box center [494, 112] width 52 height 17
click at [496, 113] on body "Loading... You're logged in as Rochester PTA (jpfarrell77+rochesterpta@gmail.co…" at bounding box center [302, 136] width 604 height 273
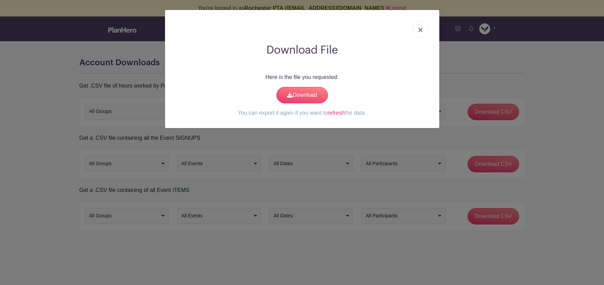
drag, startPoint x: 338, startPoint y: 112, endPoint x: 328, endPoint y: 108, distance: 10.0
click at [338, 112] on link "refresh" at bounding box center [336, 113] width 17 height 6
click at [304, 93] on link "Download" at bounding box center [302, 95] width 52 height 17
click at [420, 30] on img at bounding box center [420, 30] width 4 height 4
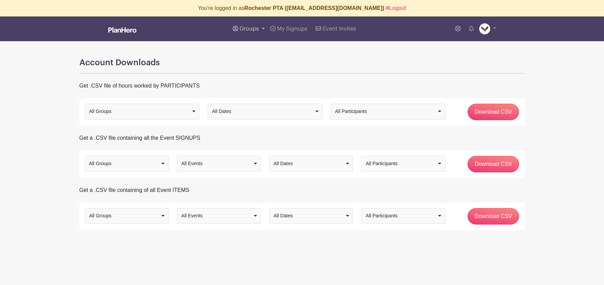
click at [244, 27] on span "Groups" at bounding box center [249, 29] width 19 height 6
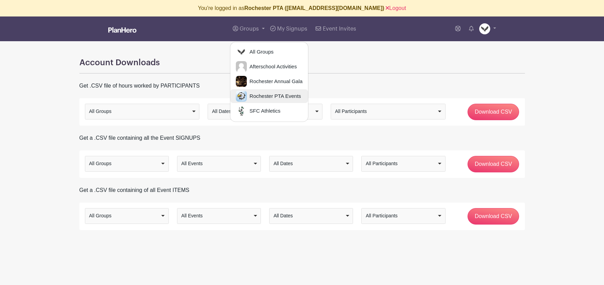
click at [262, 95] on span "Rochester PTA Events" at bounding box center [274, 96] width 54 height 8
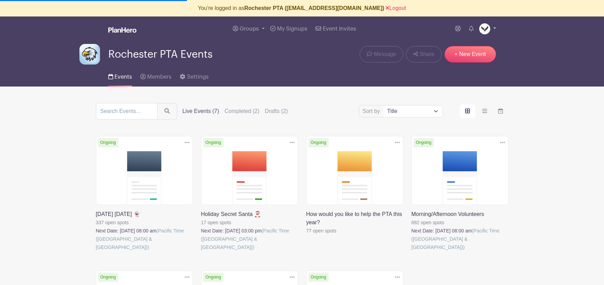
click at [486, 30] on img at bounding box center [484, 28] width 11 height 11
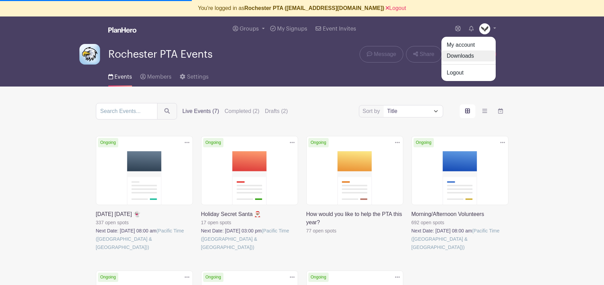
click at [469, 55] on link "Downloads" at bounding box center [468, 56] width 54 height 11
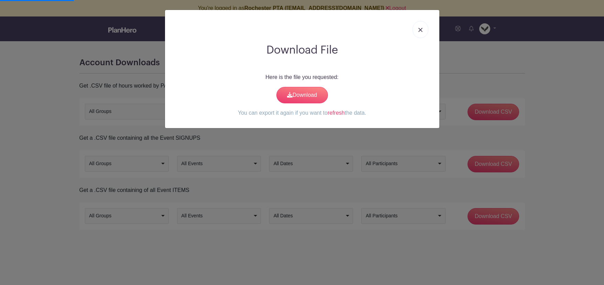
click at [420, 30] on img at bounding box center [420, 30] width 4 height 4
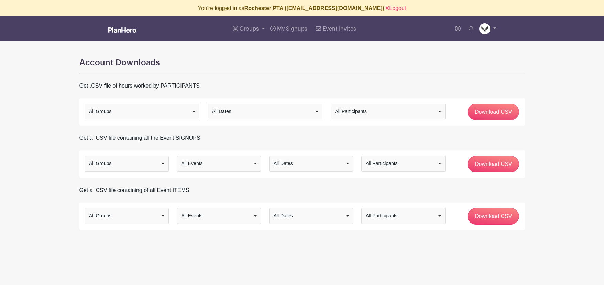
click at [157, 165] on div "All Groups" at bounding box center [124, 163] width 71 height 7
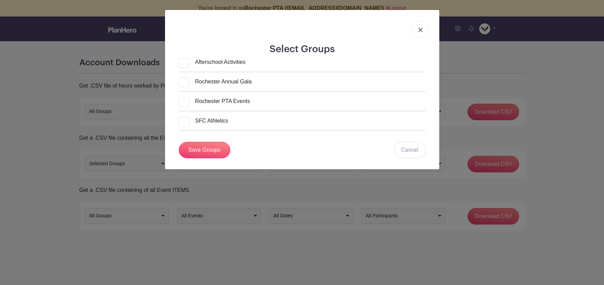
drag, startPoint x: 184, startPoint y: 102, endPoint x: 187, endPoint y: 109, distance: 7.5
click at [184, 102] on input "Rochester PTA Events" at bounding box center [215, 101] width 72 height 8
checkbox input "true"
click at [204, 150] on link "Save Groups" at bounding box center [205, 150] width 52 height 17
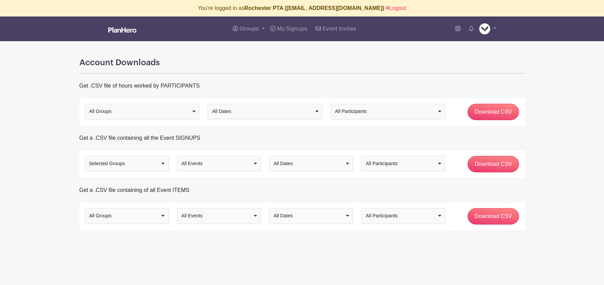
click at [215, 164] on div "All Events" at bounding box center [216, 163] width 71 height 7
click at [308, 165] on div "All Dates" at bounding box center [309, 163] width 71 height 7
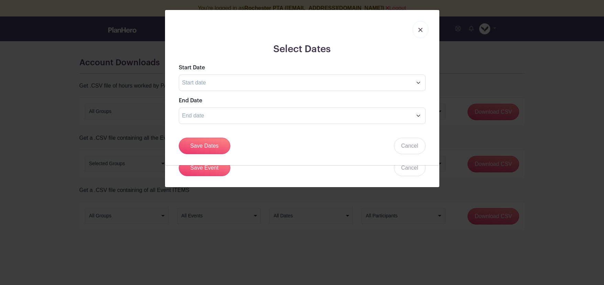
click at [418, 31] on img at bounding box center [420, 30] width 4 height 4
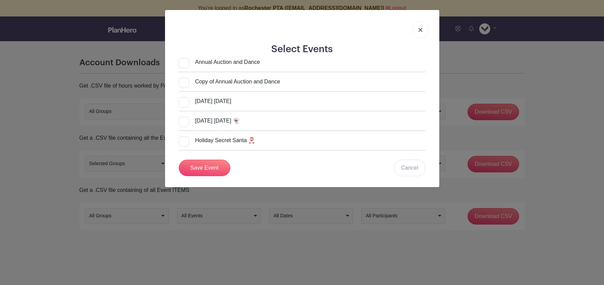
click at [183, 119] on div at bounding box center [184, 122] width 10 height 10
click at [183, 119] on input "[DATE] [DATE] 👻" at bounding box center [181, 119] width 4 height 4
checkbox input "true"
click at [212, 166] on link "Save Event" at bounding box center [205, 168] width 52 height 17
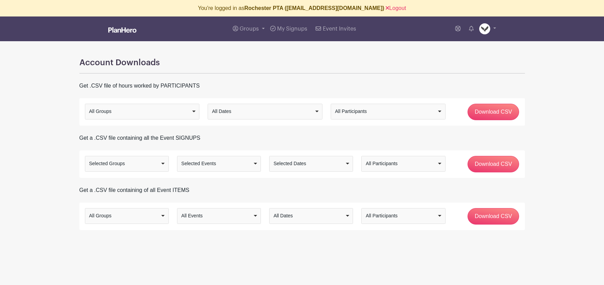
click at [332, 165] on div "Selected Dates" at bounding box center [309, 163] width 71 height 7
click at [494, 166] on input "Download CSV" at bounding box center [494, 164] width 52 height 17
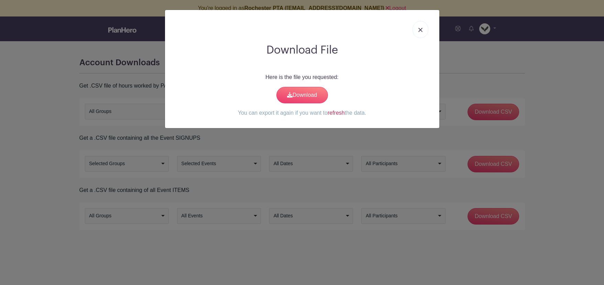
click at [338, 114] on link "refresh" at bounding box center [336, 113] width 17 height 6
click at [296, 92] on link "Download" at bounding box center [302, 95] width 52 height 17
click at [418, 31] on img at bounding box center [420, 30] width 4 height 4
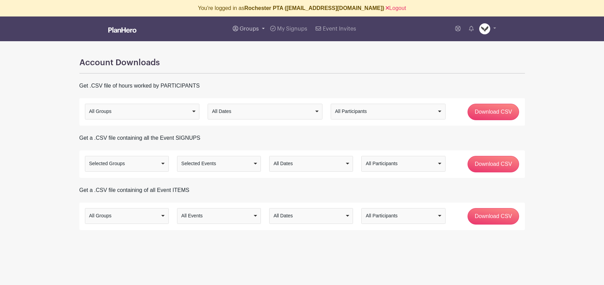
click at [248, 25] on link "Groups" at bounding box center [248, 29] width 37 height 25
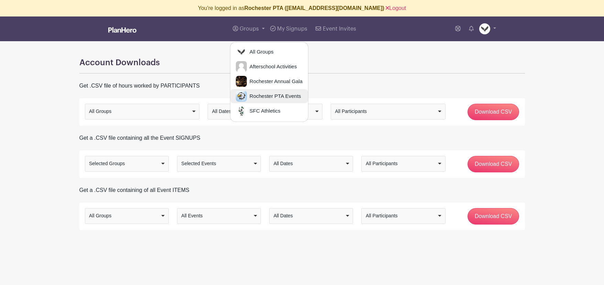
click at [256, 98] on span "Rochester PTA Events" at bounding box center [274, 96] width 54 height 8
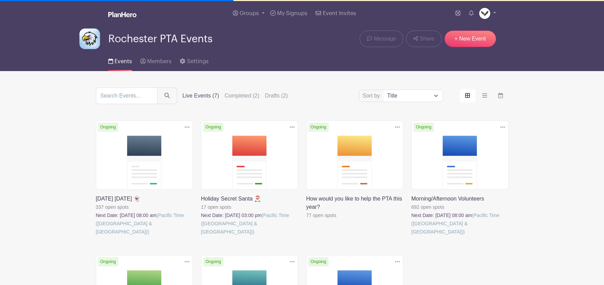
scroll to position [15, 0]
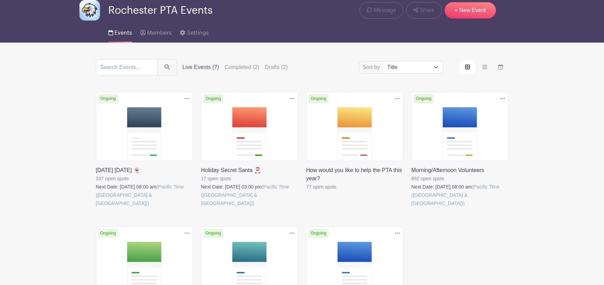
scroll to position [35, 0]
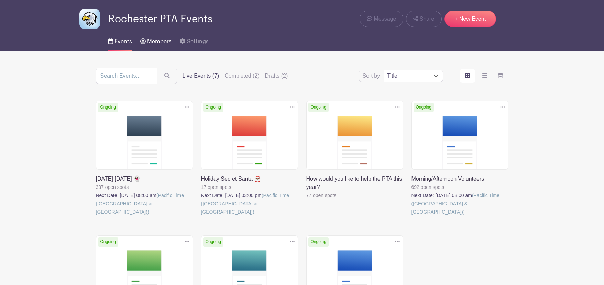
click at [155, 43] on span "Members" at bounding box center [159, 42] width 24 height 6
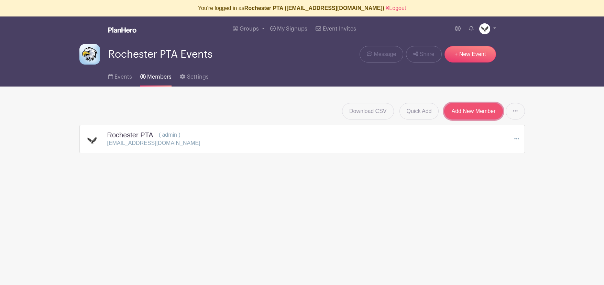
click at [462, 111] on link "Add New Member" at bounding box center [473, 111] width 58 height 17
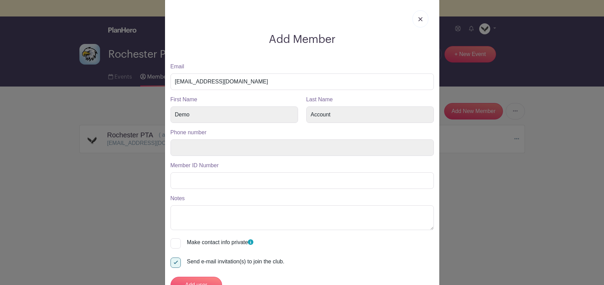
scroll to position [10, 0]
click at [420, 20] on img at bounding box center [420, 20] width 4 height 4
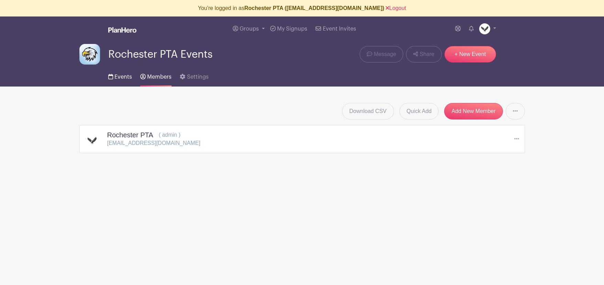
click at [121, 79] on span "Events" at bounding box center [123, 77] width 18 height 6
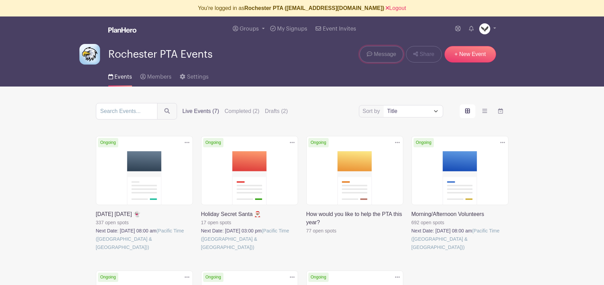
click at [387, 56] on span "Message" at bounding box center [385, 54] width 22 height 8
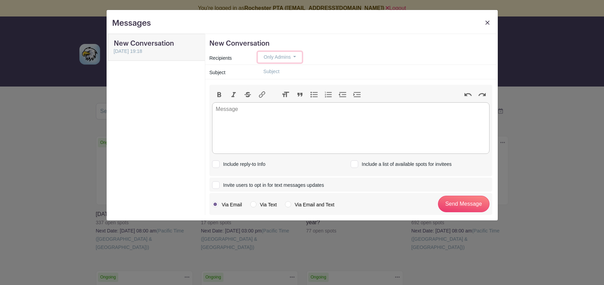
click at [279, 58] on span "Only Admins" at bounding box center [277, 57] width 27 height 6
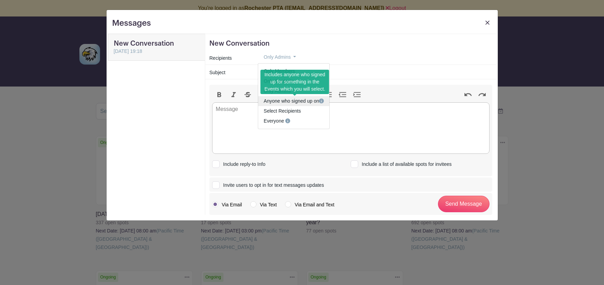
click at [288, 103] on link "Anyone who signed up on" at bounding box center [293, 101] width 71 height 10
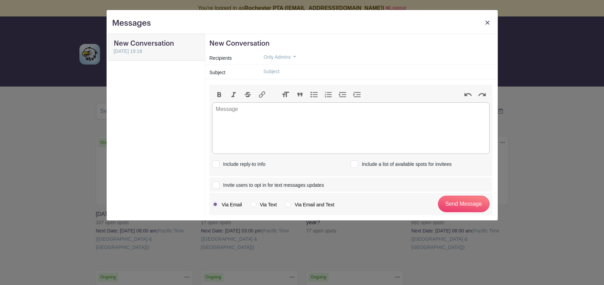
click at [279, 75] on input "text" at bounding box center [375, 71] width 234 height 11
click at [281, 54] on button "Only Admins" at bounding box center [280, 57] width 44 height 11
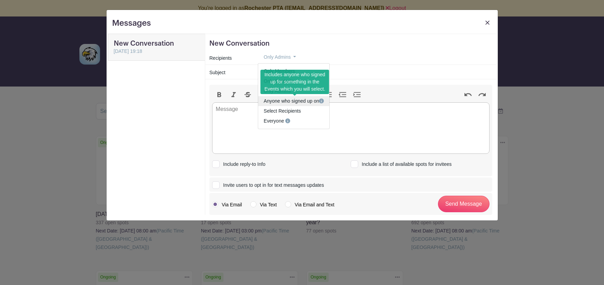
click at [293, 101] on link "Anyone who signed up on" at bounding box center [293, 101] width 71 height 10
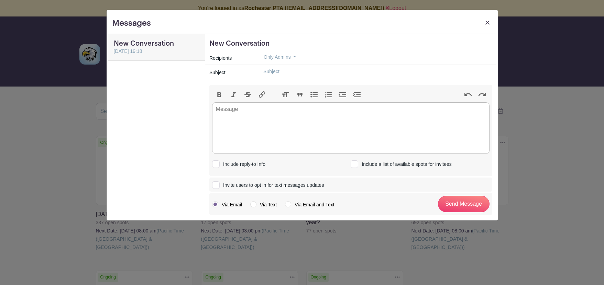
click at [275, 76] on input "text" at bounding box center [375, 71] width 234 height 11
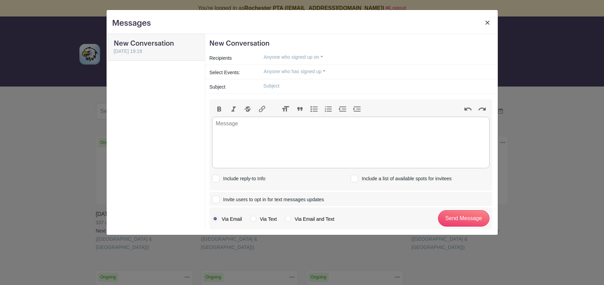
type input "M"
type input "Weather"
click at [294, 74] on button "Anyone who has signed up" at bounding box center [295, 71] width 74 height 11
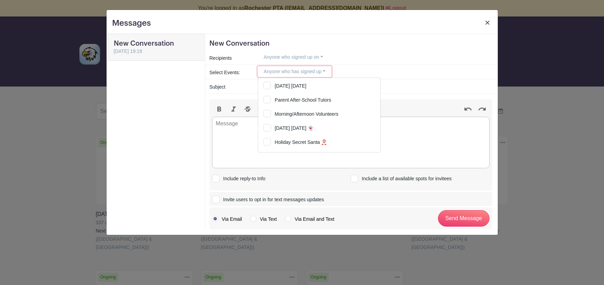
scroll to position [70, 0]
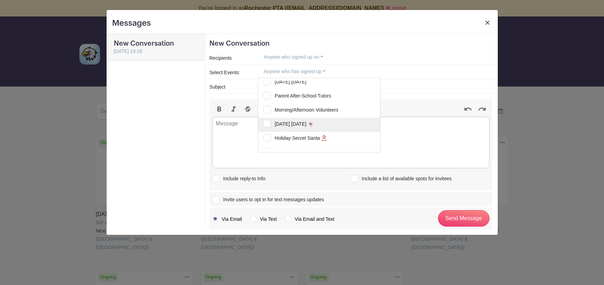
click at [266, 125] on input "[DATE] [DATE] 👻" at bounding box center [319, 125] width 122 height 15
checkbox input "true"
click at [382, 73] on div "1 Event selected Select All Annual Auction and Dance Copy of Annual Auction and…" at bounding box center [375, 71] width 234 height 11
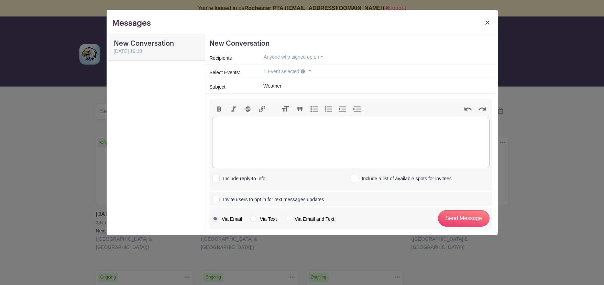
click at [236, 127] on trix-editor at bounding box center [350, 143] width 277 height 52
click at [288, 218] on label "Via Email and Text" at bounding box center [309, 219] width 49 height 7
radio input "true"
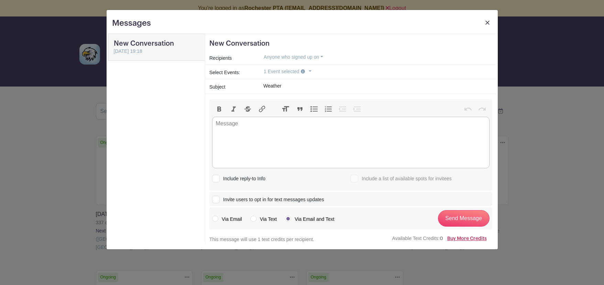
click at [468, 241] on link "Buy More Credits" at bounding box center [467, 239] width 40 height 5
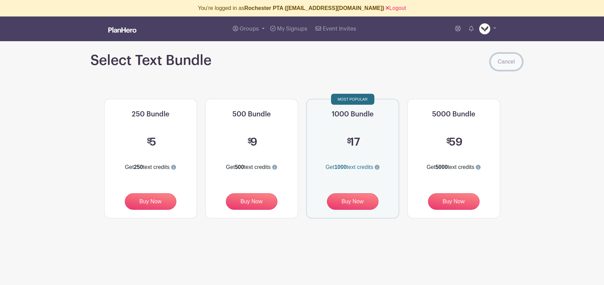
click at [497, 62] on link "Cancel" at bounding box center [507, 62] width 32 height 17
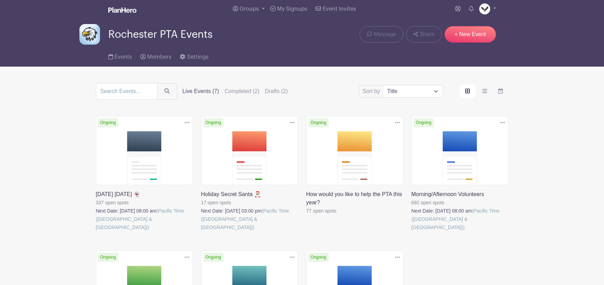
scroll to position [37, 0]
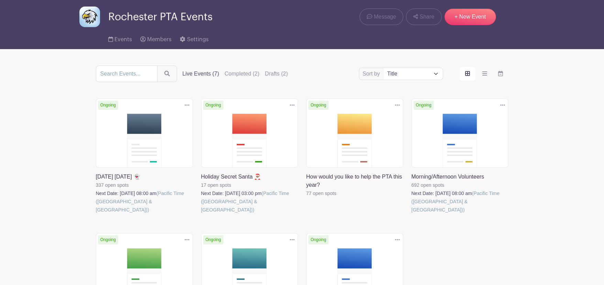
click at [187, 106] on icon at bounding box center [187, 105] width 5 height 1
click at [157, 123] on link "Duplicate" at bounding box center [165, 120] width 54 height 11
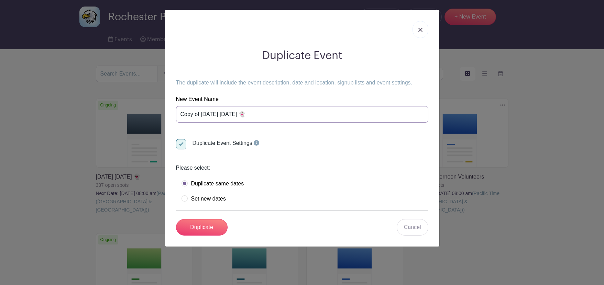
drag, startPoint x: 202, startPoint y: 114, endPoint x: 166, endPoint y: 114, distance: 35.8
click at [166, 114] on div "Duplicate Event The duplicate will include the event description, date and loca…" at bounding box center [302, 128] width 274 height 237
type input "[DATE] [DATE] 👻"
click at [183, 197] on label "Set new dates" at bounding box center [204, 199] width 44 height 7
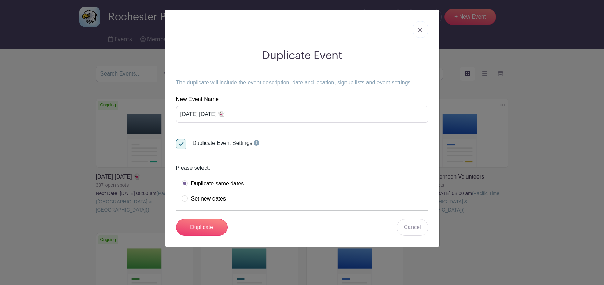
radio input "true"
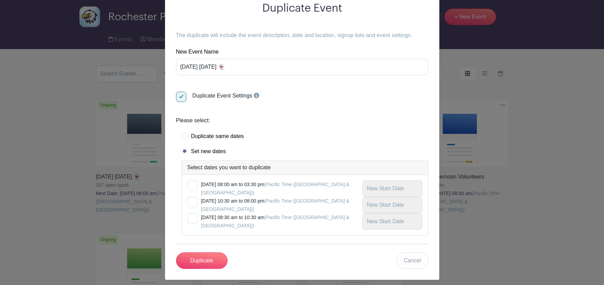
scroll to position [52, 0]
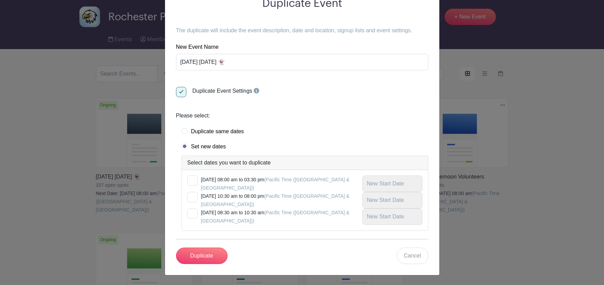
click at [194, 179] on div at bounding box center [192, 181] width 10 height 10
click at [192, 179] on input "checkbox" at bounding box center [189, 178] width 4 height 4
checkbox input "true"
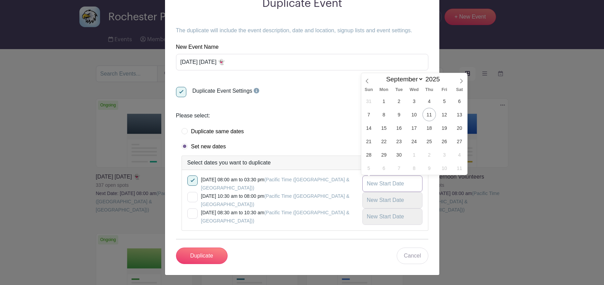
click at [372, 186] on input "text" at bounding box center [392, 184] width 60 height 17
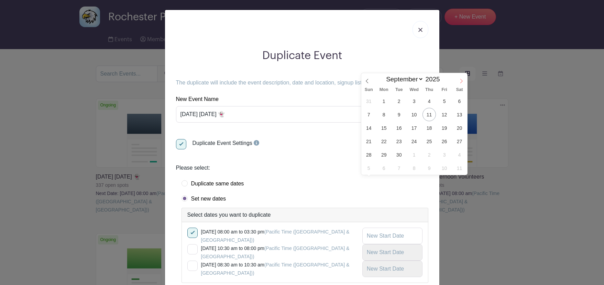
click at [461, 84] on span at bounding box center [462, 79] width 12 height 12
select select "9"
click at [440, 77] on span at bounding box center [442, 78] width 5 height 4
type input "2026"
click at [413, 152] on span "28" at bounding box center [413, 154] width 13 height 13
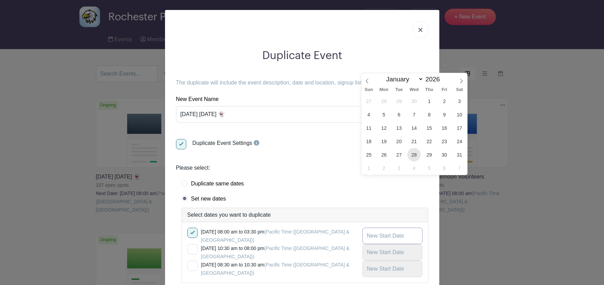
type input "[DATE]"
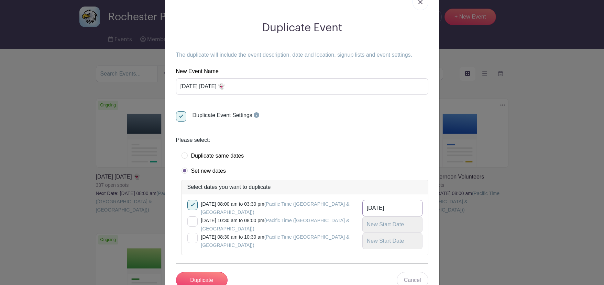
scroll to position [52, 0]
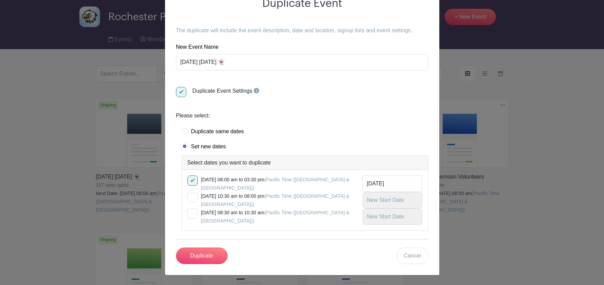
click at [193, 196] on div at bounding box center [192, 197] width 10 height 10
click at [192, 196] on input "checkbox" at bounding box center [189, 194] width 4 height 4
checkbox input "true"
click at [195, 221] on div "[DATE] 08:30 am to 10:30 am (Pacific Time ([GEOGRAPHIC_DATA] & [GEOGRAPHIC_DATA…" at bounding box center [304, 217] width 235 height 17
drag, startPoint x: 194, startPoint y: 212, endPoint x: 279, endPoint y: 206, distance: 84.8
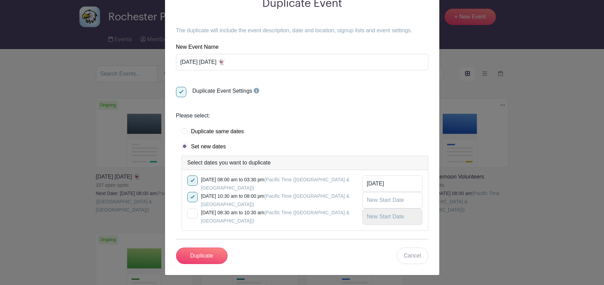
click at [195, 212] on div at bounding box center [192, 214] width 10 height 10
click at [192, 212] on input "checkbox" at bounding box center [189, 211] width 4 height 4
checkbox input "true"
click at [375, 202] on input "text" at bounding box center [392, 200] width 60 height 17
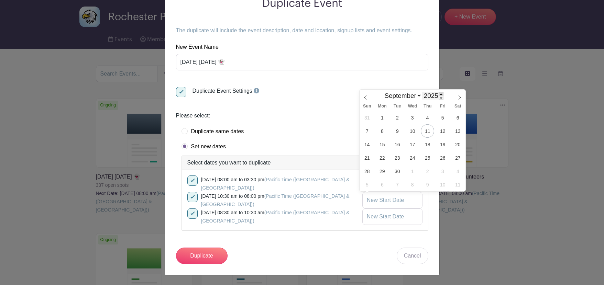
scroll to position [0, 0]
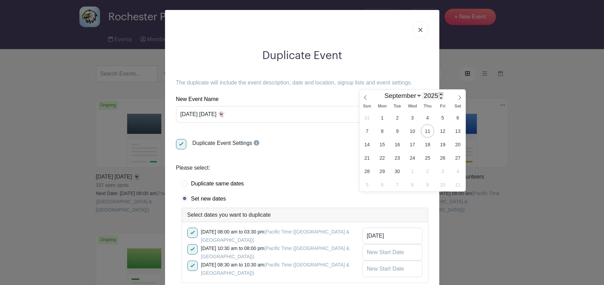
click at [440, 94] on span at bounding box center [441, 94] width 5 height 4
click at [440, 99] on span at bounding box center [441, 98] width 5 height 4
type input "2026"
click at [460, 97] on icon at bounding box center [459, 97] width 5 height 5
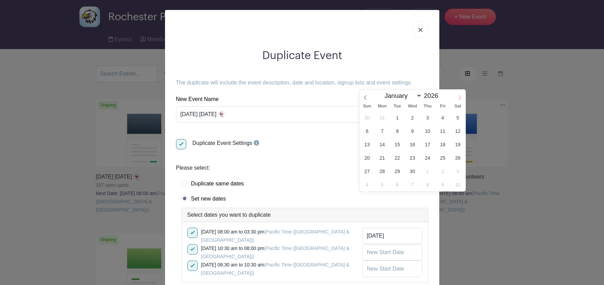
select select "9"
click at [426, 172] on span "29" at bounding box center [427, 171] width 13 height 13
type input "[DATE]"
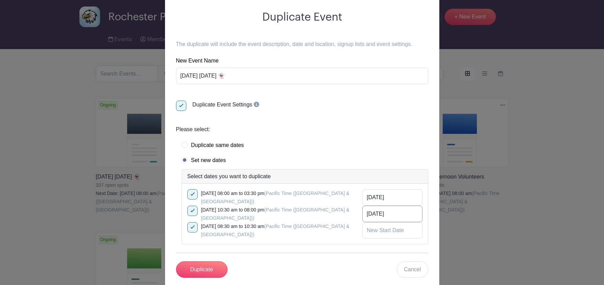
scroll to position [52, 0]
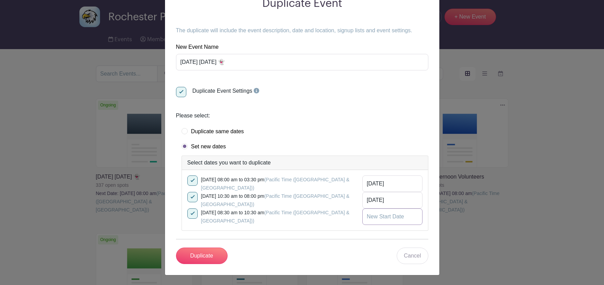
click at [394, 217] on input "text" at bounding box center [392, 217] width 60 height 17
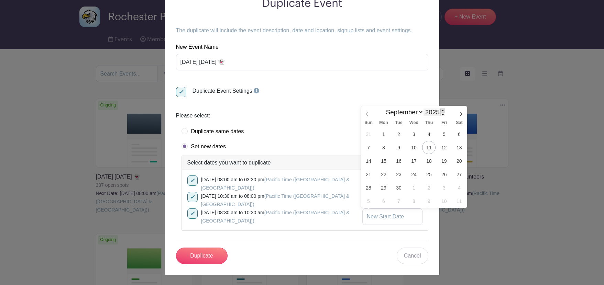
scroll to position [0, 0]
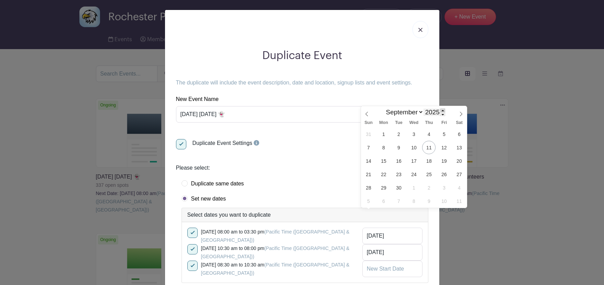
click at [443, 109] on span at bounding box center [442, 111] width 5 height 4
type input "2026"
click at [464, 114] on span at bounding box center [461, 112] width 12 height 12
select select "9"
click at [441, 186] on span "30" at bounding box center [443, 187] width 13 height 13
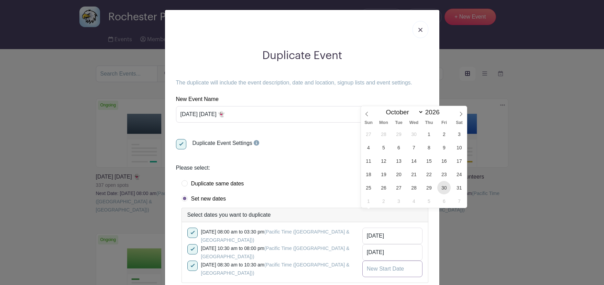
type input "[DATE]"
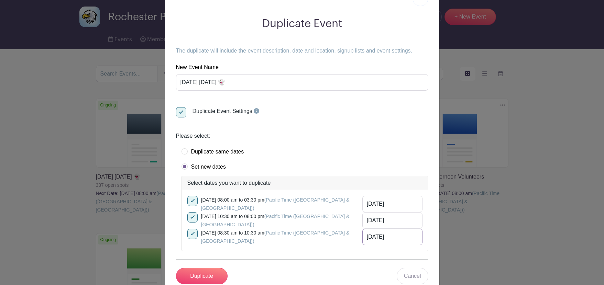
scroll to position [52, 0]
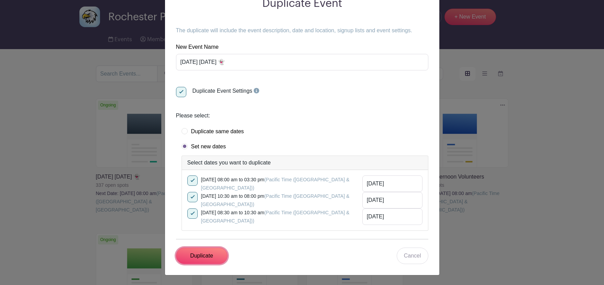
click at [201, 256] on input "Duplicate" at bounding box center [202, 256] width 52 height 17
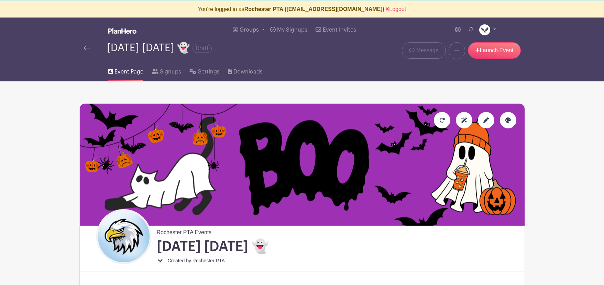
scroll to position [13, 0]
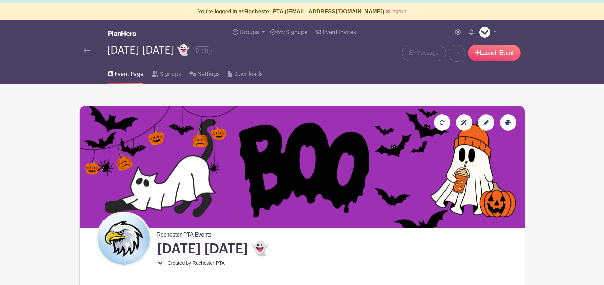
click at [87, 50] on img at bounding box center [87, 50] width 7 height 5
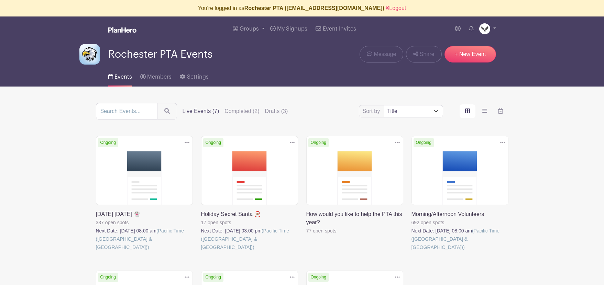
click at [96, 252] on link at bounding box center [96, 252] width 0 height 0
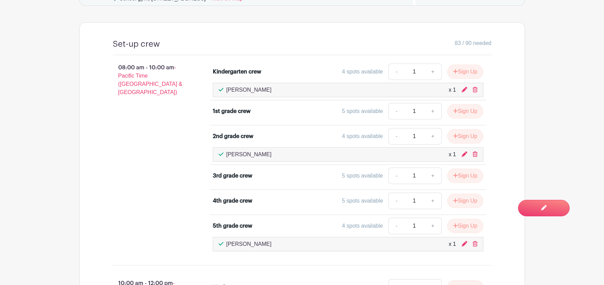
scroll to position [519, 0]
click at [464, 176] on button "Sign Up" at bounding box center [465, 175] width 36 height 14
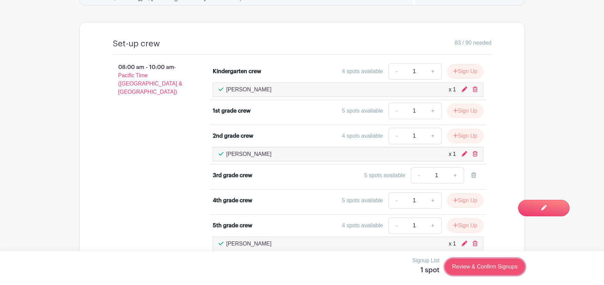
click at [469, 269] on link "Review & Confirm Signups" at bounding box center [485, 267] width 80 height 17
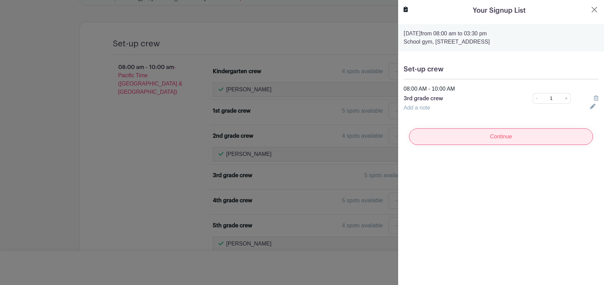
click at [487, 135] on input "Continue" at bounding box center [501, 137] width 184 height 17
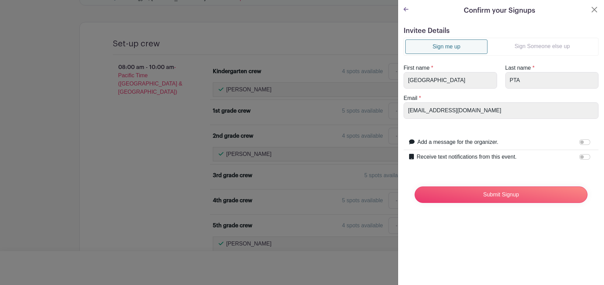
click at [521, 46] on link "Sign Someone else up" at bounding box center [541, 47] width 109 height 14
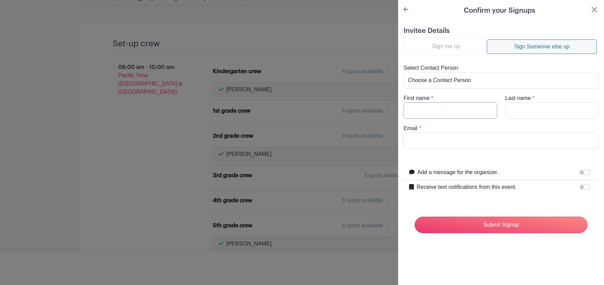
click at [421, 114] on input "First name" at bounding box center [451, 110] width 94 height 17
click at [520, 141] on input "Email" at bounding box center [501, 141] width 195 height 17
click at [408, 123] on turbo-frame "Sign me up Sign Someone else up Select Contact Person Choose a Contact Person […" at bounding box center [501, 93] width 195 height 111
click at [594, 9] on button "Close" at bounding box center [594, 10] width 8 height 8
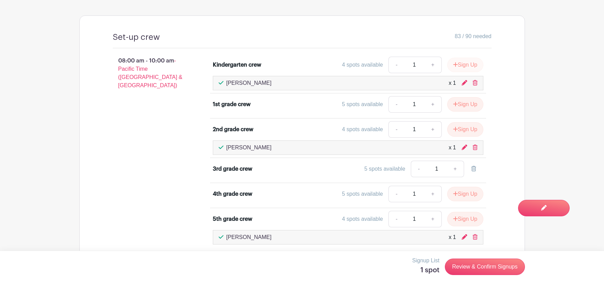
scroll to position [527, 0]
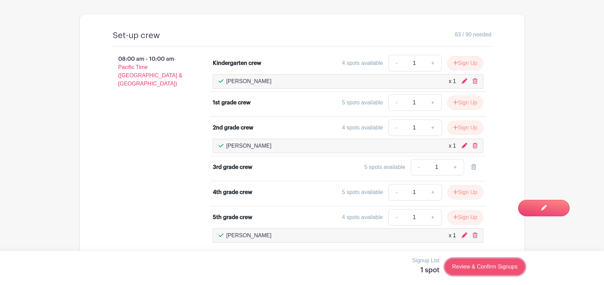
click at [481, 265] on link "Review & Confirm Signups" at bounding box center [485, 267] width 80 height 17
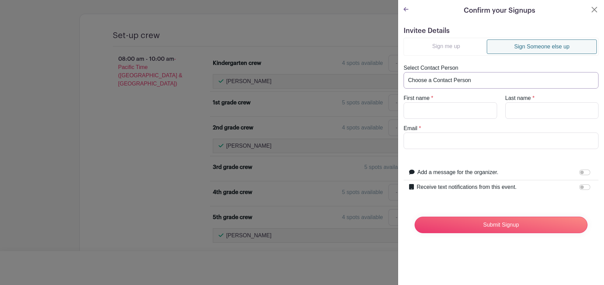
click at [426, 81] on select "Choose a Contact Person [PERSON_NAME] ([EMAIL_ADDRESS][PERSON_NAME][DOMAIN_NAME…" at bounding box center [501, 80] width 195 height 17
click at [594, 10] on button "Close" at bounding box center [594, 10] width 8 height 8
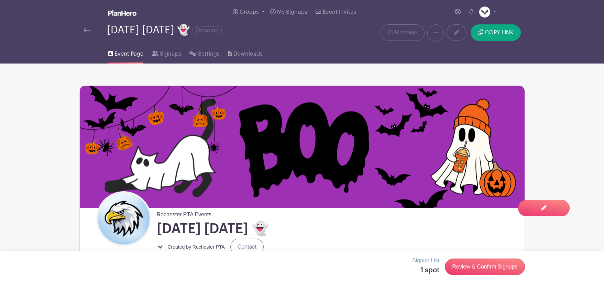
scroll to position [18, 0]
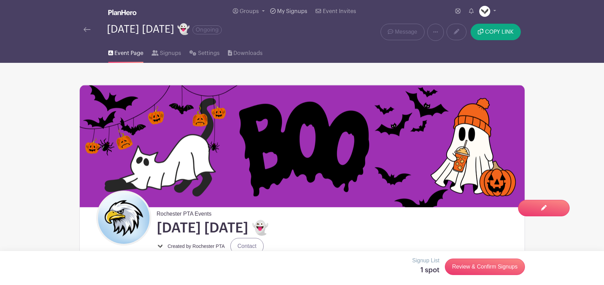
click at [289, 10] on span "My Signups" at bounding box center [292, 12] width 30 height 6
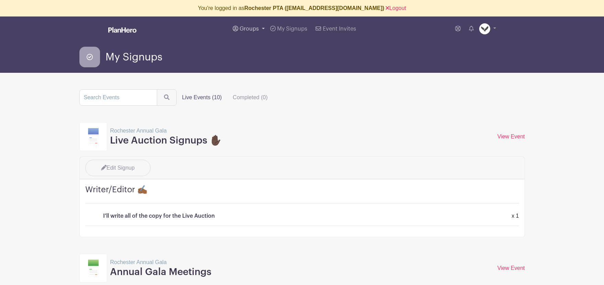
click at [246, 29] on span "Groups" at bounding box center [249, 29] width 19 height 6
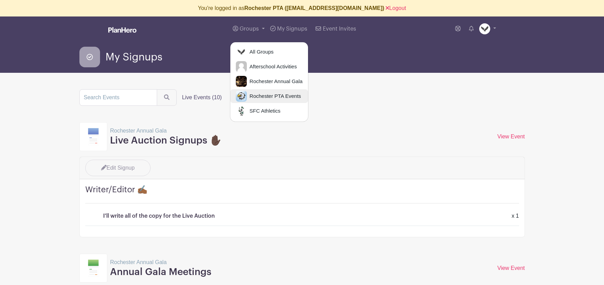
click at [267, 96] on span "Rochester PTA Events" at bounding box center [274, 96] width 54 height 8
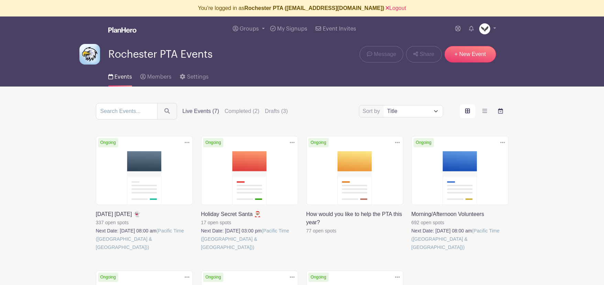
click at [498, 111] on icon "order and view" at bounding box center [500, 111] width 5 height 6
click at [0, 0] on input "order and view" at bounding box center [0, 0] width 0 height 0
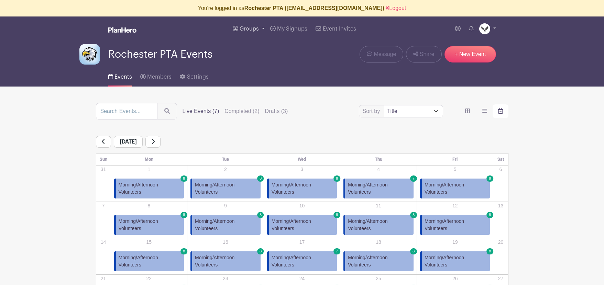
click at [250, 29] on span "Groups" at bounding box center [249, 29] width 19 height 6
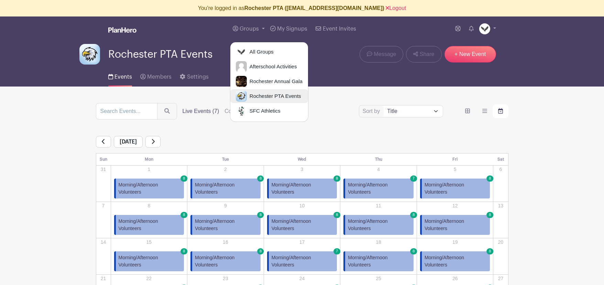
click at [251, 93] on span "Rochester PTA Events" at bounding box center [274, 96] width 54 height 8
